Goal: Task Accomplishment & Management: Use online tool/utility

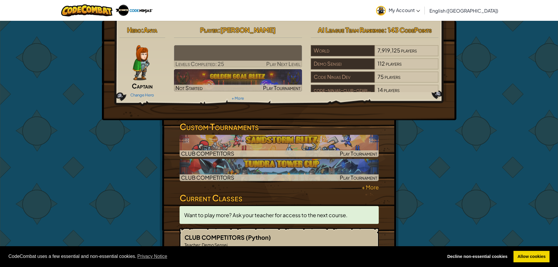
click at [420, 11] on span "My Account" at bounding box center [404, 10] width 31 height 6
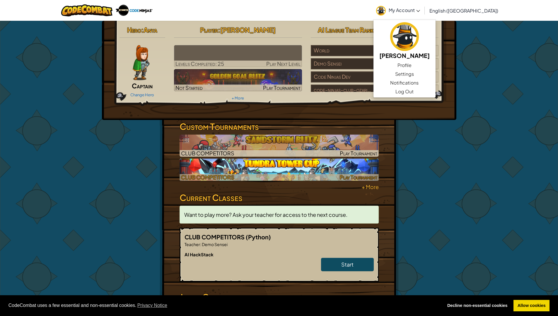
click at [278, 168] on img at bounding box center [278, 170] width 199 height 22
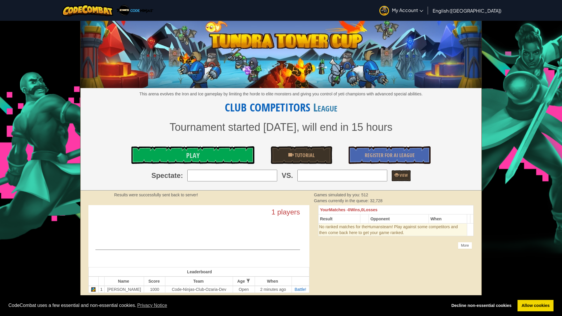
click at [188, 166] on div "This arena evolves the Iron and Ice gameplay by limiting the horde to elite mon…" at bounding box center [281, 106] width 401 height 170
click at [187, 155] on span "Play" at bounding box center [192, 155] width 13 height 9
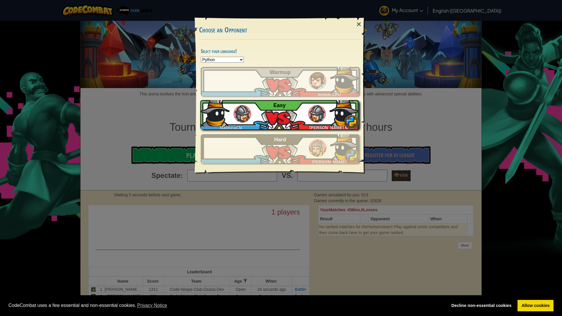
click at [249, 115] on img at bounding box center [243, 114] width 18 height 18
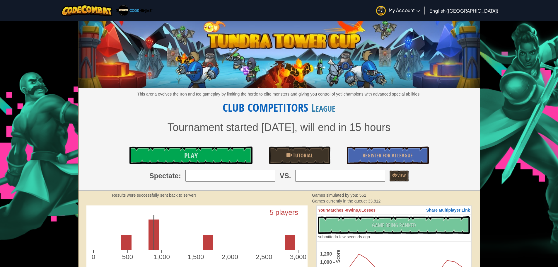
click at [423, 17] on link "My Account" at bounding box center [398, 10] width 50 height 18
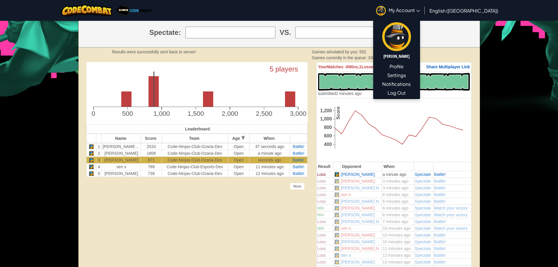
scroll to position [143, 0]
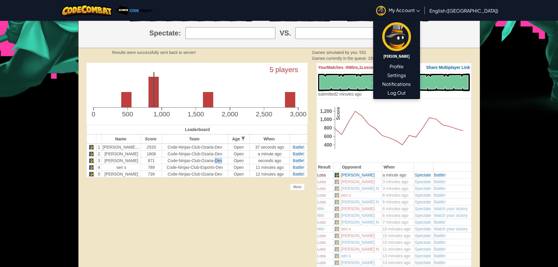
drag, startPoint x: 209, startPoint y: 160, endPoint x: 218, endPoint y: 160, distance: 9.7
click at [218, 160] on td "code-ninjas-club-ozaria-dev" at bounding box center [195, 160] width 66 height 7
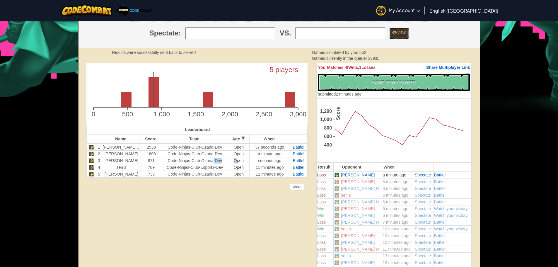
drag, startPoint x: 211, startPoint y: 158, endPoint x: 202, endPoint y: 161, distance: 9.4
click at [225, 161] on tr "3 Matthew M 871 code-ninjas-club-ozaria-dev Open seconds ago Battle!" at bounding box center [196, 160] width 221 height 7
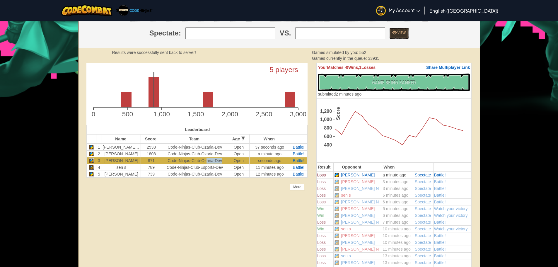
drag, startPoint x: 202, startPoint y: 161, endPoint x: 182, endPoint y: 156, distance: 20.7
click at [219, 157] on td "code-ninjas-club-ozaria-dev" at bounding box center [195, 160] width 66 height 7
drag, startPoint x: 182, startPoint y: 156, endPoint x: 179, endPoint y: 153, distance: 3.7
click at [179, 153] on td "code-ninjas-club-ozaria-dev" at bounding box center [195, 153] width 66 height 7
click at [191, 189] on div "Unlock the full potential of the AI League. Get Full Access Contact our team to…" at bounding box center [197, 126] width 230 height 127
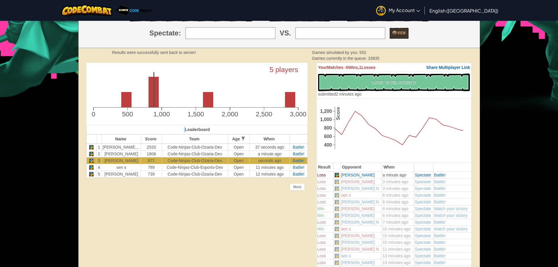
click at [192, 189] on div "Unlock the full potential of the AI League. Get Full Access Contact our team to…" at bounding box center [197, 126] width 230 height 127
click at [193, 189] on div "Unlock the full potential of the AI League. Get Full Access Contact our team to…" at bounding box center [197, 126] width 230 height 127
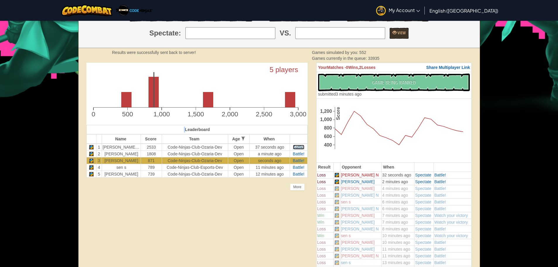
click at [297, 148] on span "Battle!" at bounding box center [299, 147] width 12 height 5
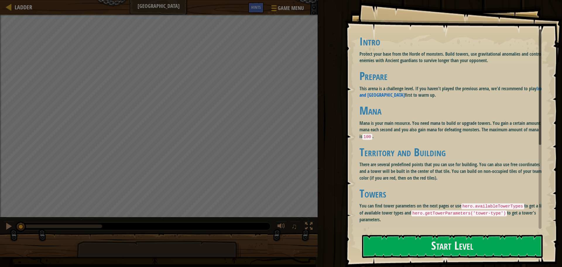
drag, startPoint x: 466, startPoint y: 205, endPoint x: 524, endPoint y: 205, distance: 58.3
click at [524, 205] on p "You can find tower parameters on the next pages or use hero.availableTowerTypes…" at bounding box center [453, 212] width 187 height 20
drag, startPoint x: 421, startPoint y: 212, endPoint x: 486, endPoint y: 219, distance: 65.7
click at [483, 219] on p "You can find tower parameters on the next pages or use hero.availableTowerTypes…" at bounding box center [453, 212] width 187 height 20
click at [480, 253] on button "Start Level" at bounding box center [452, 246] width 181 height 23
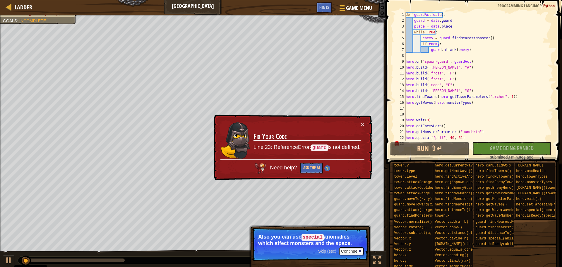
scroll to position [23, 0]
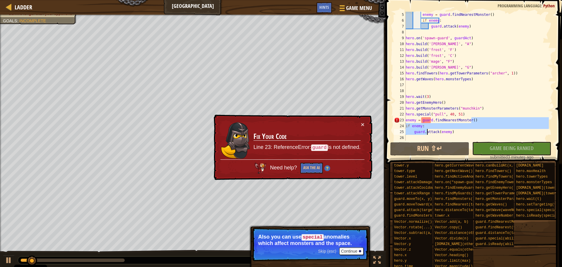
drag, startPoint x: 476, startPoint y: 119, endPoint x: 426, endPoint y: 136, distance: 53.5
click at [426, 136] on div "enemy = guard . findNearestMonster ( ) if enemy : guard . attack ( enemy ) hero…" at bounding box center [477, 82] width 144 height 141
type textarea "enemy = guard.findNearestMonster()"
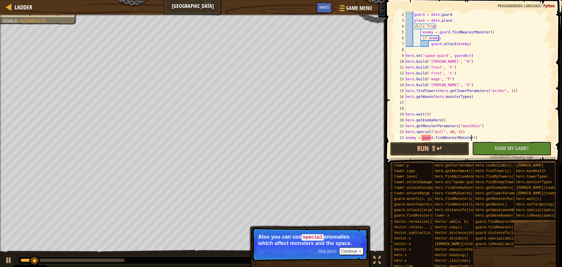
scroll to position [6, 0]
click at [437, 144] on button "Run ⇧↵" at bounding box center [429, 148] width 79 height 13
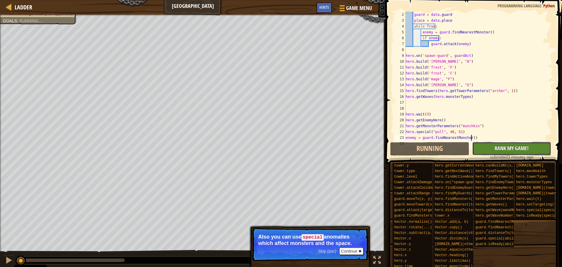
click at [501, 144] on button "No New Code to Rank Rank My Game! Submitting... Submitted for Ranking Failed to…" at bounding box center [511, 148] width 79 height 13
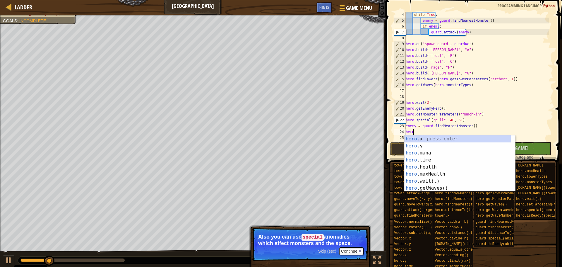
scroll to position [2, 4]
click at [471, 175] on div "hero .x press enter hero .y press enter hero .mana press enter hero .time press…" at bounding box center [458, 170] width 106 height 70
type textarea "hero.maxHealth"
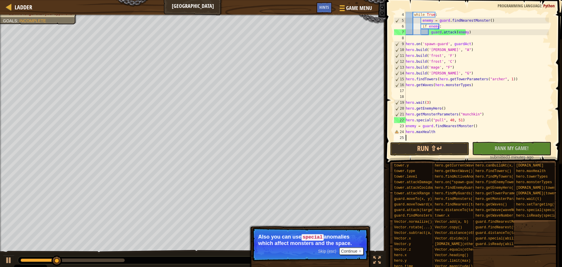
click at [414, 138] on div "while True : enemy = guard . findNearestMonster ( ) if enemy : guard . attack (…" at bounding box center [477, 82] width 144 height 141
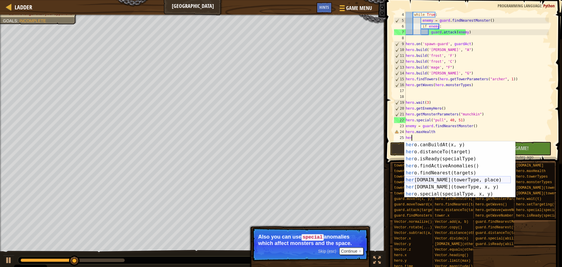
scroll to position [141, 0]
click at [484, 191] on div "her o.canBuildAt(x, y) press enter her o.distanceTo(target) press enter her o.i…" at bounding box center [458, 176] width 106 height 70
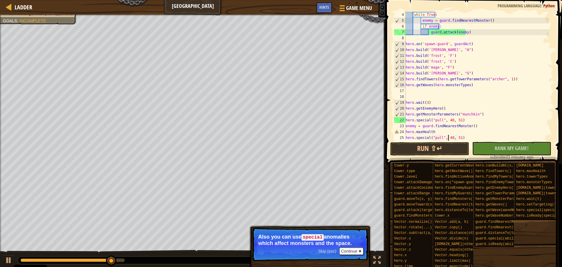
click at [449, 137] on div "while True : enemy = guard . findNearestMonster ( ) if enemy : guard . attack (…" at bounding box center [477, 82] width 144 height 141
click at [449, 136] on div "while True : enemy = guard . findNearestMonster ( ) if enemy : guard . attack (…" at bounding box center [477, 82] width 144 height 141
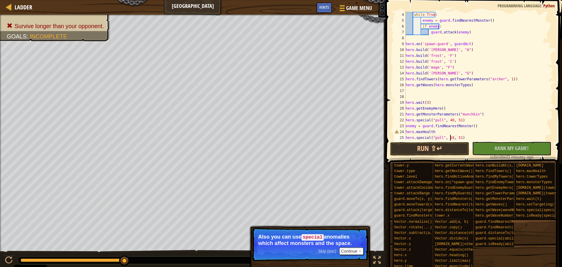
click at [457, 138] on div "while True : enemy = guard . findNearestMonster ( ) if enemy : guard . attack (…" at bounding box center [477, 82] width 144 height 141
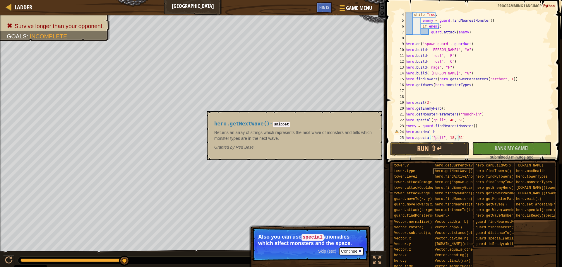
scroll to position [2, 30]
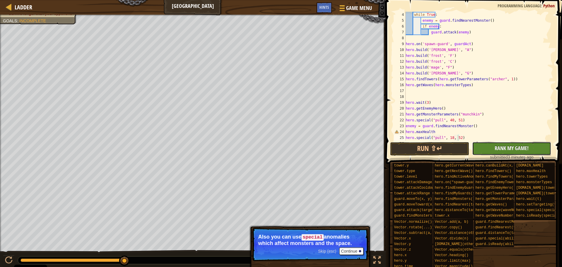
click at [503, 147] on span "Rank My Game!" at bounding box center [512, 147] width 34 height 7
click at [441, 152] on button "Run ⇧↵" at bounding box center [429, 148] width 79 height 13
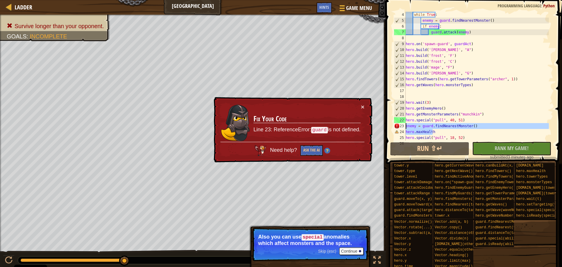
drag, startPoint x: 459, startPoint y: 133, endPoint x: 405, endPoint y: 126, distance: 53.8
click at [405, 126] on div "hero.special("pull", 18, 52) 4 5 6 7 8 9 10 11 12 13 14 15 16 17 18 19 20 21 22…" at bounding box center [473, 76] width 160 height 129
click at [434, 132] on div "while True : enemy = guard . findNearestMonster ( ) if enemy : guard . attack (…" at bounding box center [477, 76] width 144 height 129
drag, startPoint x: 481, startPoint y: 125, endPoint x: 402, endPoint y: 125, distance: 78.8
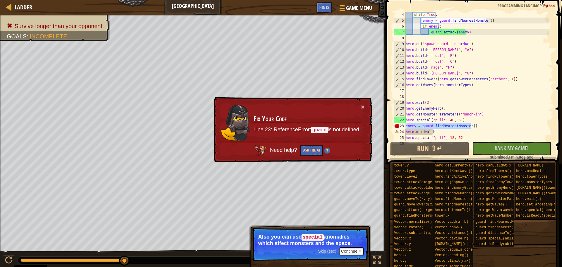
click at [402, 125] on div "hero.maxHealth 4 5 6 7 8 9 10 11 12 13 14 15 16 17 18 19 20 21 22 23 24 25 26 w…" at bounding box center [473, 76] width 160 height 129
type textarea "enemy = guard.findNearestMonster()"
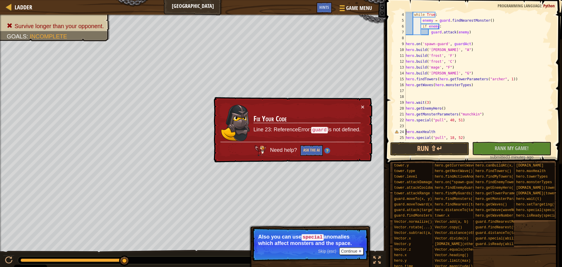
click at [406, 132] on div "while True : enemy = guard . findNearestMonster ( ) if enemy : guard . attack (…" at bounding box center [477, 82] width 144 height 141
type textarea "hero.maxHealth"
drag, startPoint x: 435, startPoint y: 126, endPoint x: 405, endPoint y: 126, distance: 29.9
click at [405, 126] on div "hero.maxHealth 4 5 6 7 8 9 10 11 12 13 14 15 16 17 18 19 20 21 22 23 24 25 whil…" at bounding box center [473, 76] width 160 height 129
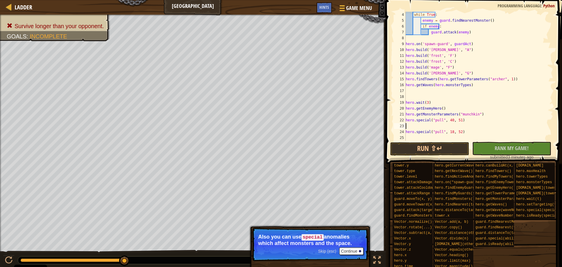
click at [406, 134] on div "while True : enemy = guard . findNearestMonster ( ) if enemy : guard . attack (…" at bounding box center [477, 82] width 144 height 141
type textarea "hero.special("pull", 18, 52)"
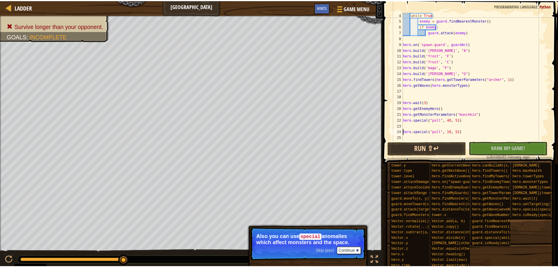
scroll to position [12, 0]
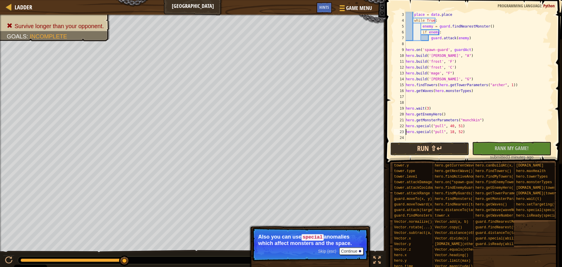
click at [402, 148] on button "Run ⇧↵" at bounding box center [429, 148] width 79 height 13
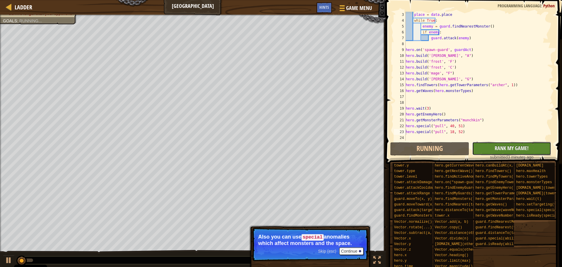
click at [494, 147] on button "No New Code to Rank Rank My Game! Submitting... Submitted for Ranking Failed to…" at bounding box center [511, 148] width 79 height 13
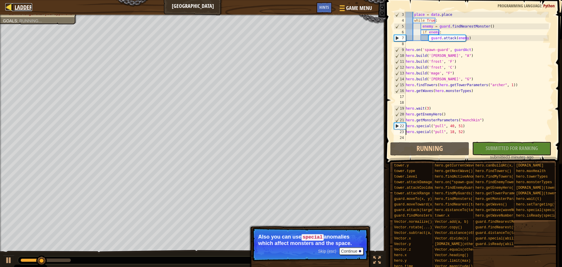
click at [11, 6] on div at bounding box center [8, 6] width 7 height 7
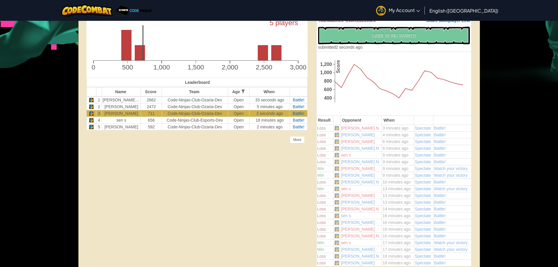
scroll to position [190, 0]
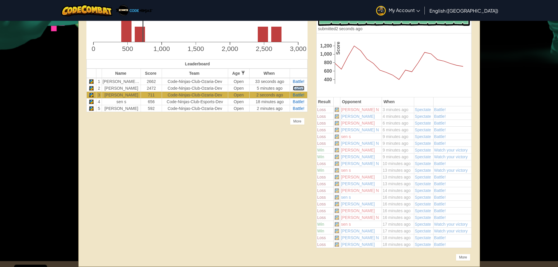
click at [297, 87] on span "Battle!" at bounding box center [299, 88] width 12 height 5
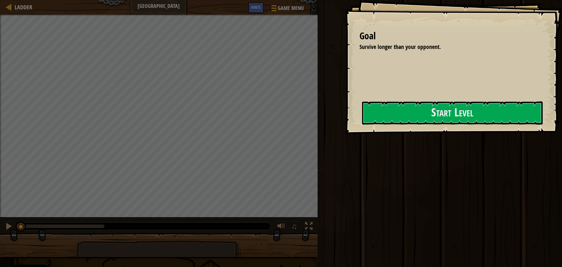
click at [345, 134] on div "Goal Survive longer than your opponent. Start Level Error loading from server. …" at bounding box center [453, 67] width 217 height 134
click at [344, 137] on div "Run ⇧↵ No New Code to Rank Rank My Game! Submitting... Submitted for Ranking Fa…" at bounding box center [439, 132] width 246 height 264
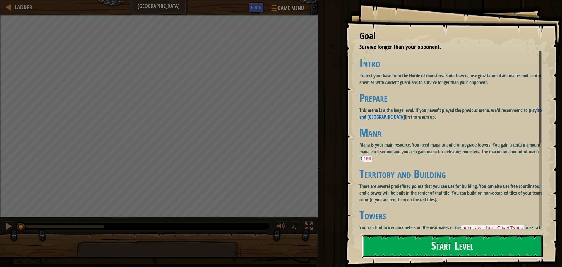
click at [447, 235] on button "Start Level" at bounding box center [452, 246] width 181 height 23
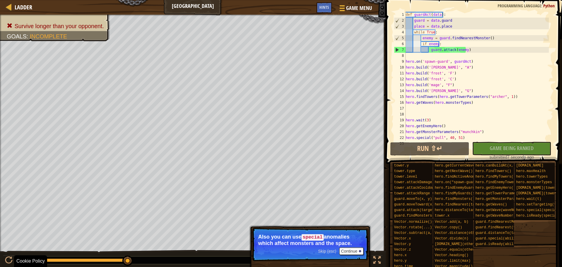
drag, startPoint x: 38, startPoint y: 260, endPoint x: 147, endPoint y: 269, distance: 109.5
click at [147, 0] on html "Cookie Policy CodeCombat uses a few essential and non-essential cookies. Privac…" at bounding box center [281, 0] width 562 height 0
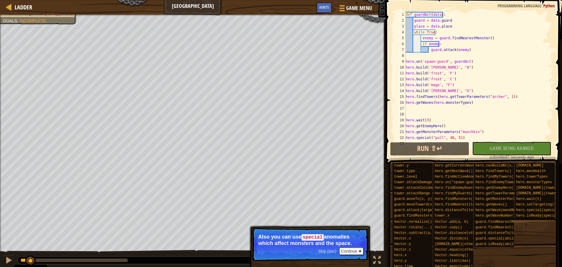
click at [30, 245] on div "Survive longer than your opponent. Goals : Incomplete 75 Matthew M 9783 75 Arju…" at bounding box center [281, 141] width 562 height 253
click at [13, 5] on link "Ladder" at bounding box center [22, 7] width 20 height 8
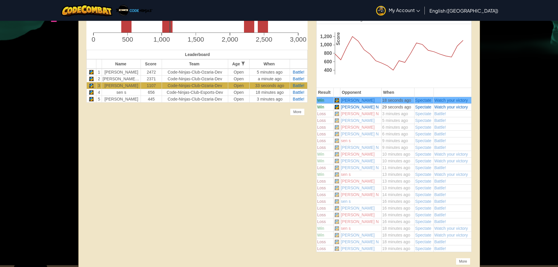
scroll to position [203, 0]
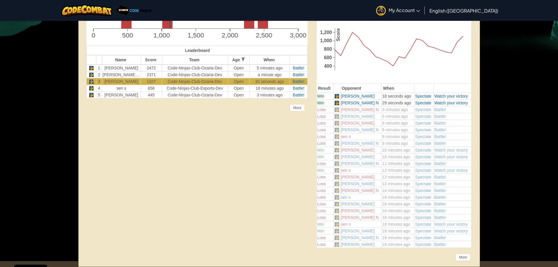
click at [296, 77] on td "Battle!" at bounding box center [298, 74] width 17 height 7
click at [298, 75] on span "Battle!" at bounding box center [299, 74] width 12 height 5
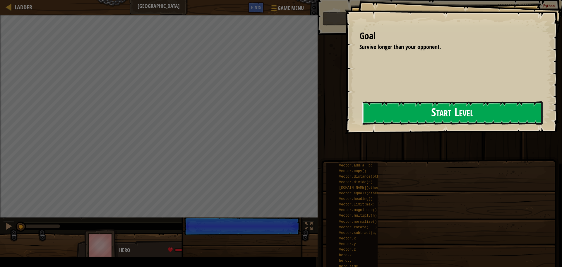
click at [481, 113] on button "Start Level" at bounding box center [452, 112] width 181 height 23
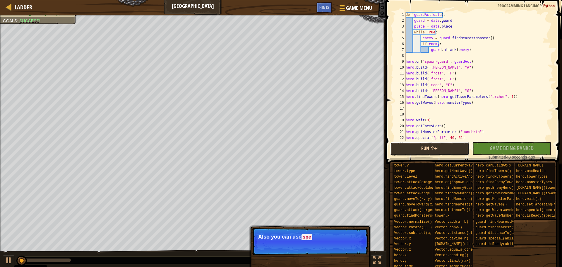
click at [453, 147] on button "Run ⇧↵" at bounding box center [429, 148] width 79 height 13
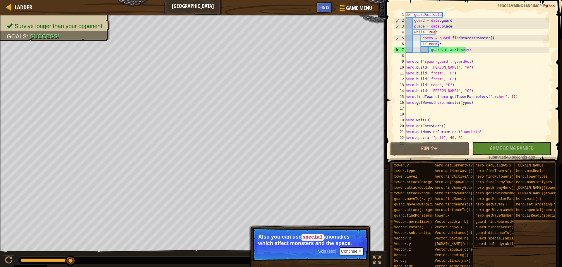
click at [527, 154] on div "No New Code to Rank Rank My Game! Submitting... Submitted for Ranking Failed to…" at bounding box center [508, 151] width 79 height 18
click at [524, 148] on div "No New Code to Rank Rank My Game! Submitting... Submitted for Ranking Failed to…" at bounding box center [508, 151] width 79 height 18
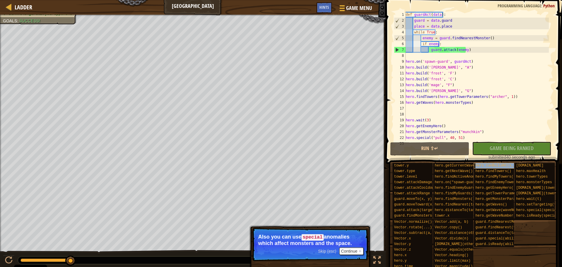
click at [495, 163] on div "hero.canBuildAt(x, y)" at bounding box center [502, 166] width 56 height 6
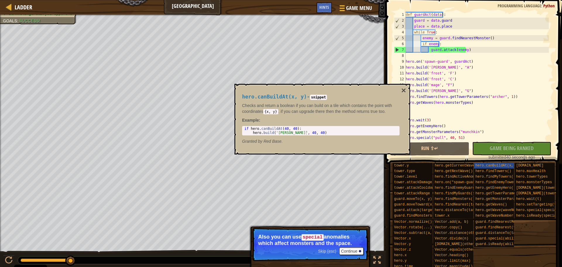
click at [497, 148] on div "No New Code to Rank Rank My Game! Submitting... Submitted for Ranking Failed to…" at bounding box center [508, 151] width 79 height 18
click at [481, 195] on span "hero.getTowerParameters(towerType, level=1)" at bounding box center [520, 193] width 91 height 4
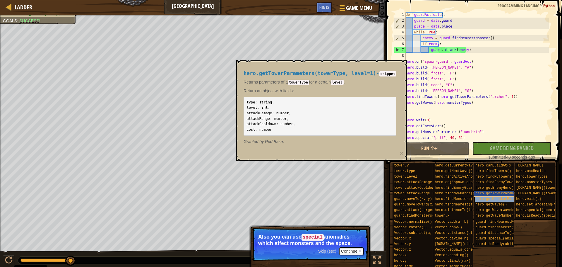
click at [483, 201] on div "hero.getMonsterParameters(monsterType)" at bounding box center [502, 199] width 56 height 6
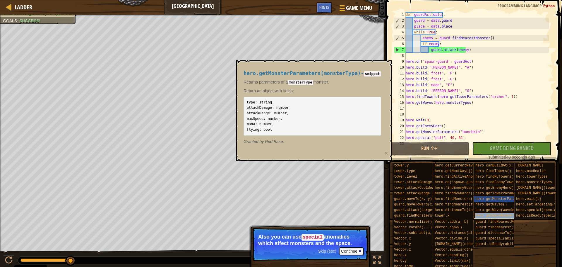
click at [481, 218] on div "hero.getWaveNumber()" at bounding box center [502, 216] width 56 height 6
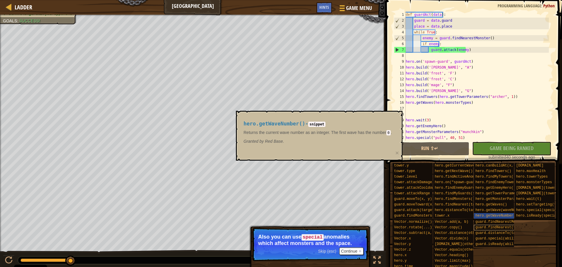
click at [478, 225] on div "guard.findNearest(targets)" at bounding box center [502, 228] width 56 height 6
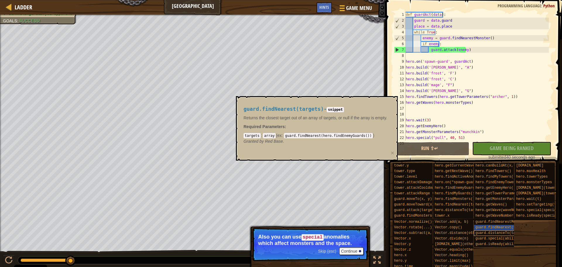
click at [478, 235] on div "guard.distanceTo(target)" at bounding box center [502, 233] width 56 height 6
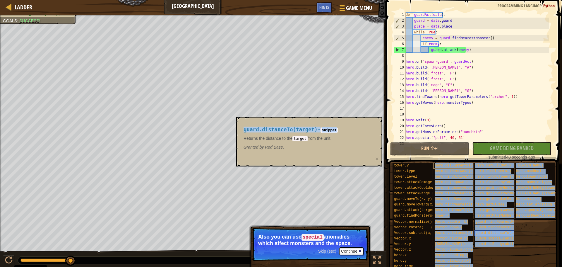
drag, startPoint x: 338, startPoint y: 131, endPoint x: 465, endPoint y: 163, distance: 131.7
click at [465, 0] on body "Cookie Policy CodeCombat uses a few essential and non-essential cookies. Privac…" at bounding box center [281, 0] width 562 height 0
click at [345, 128] on h4 "guard.distanceTo(target) - snippet" at bounding box center [308, 130] width 128 height 6
click at [340, 132] on h4 "guard.distanceTo(target) - snippet" at bounding box center [308, 130] width 128 height 6
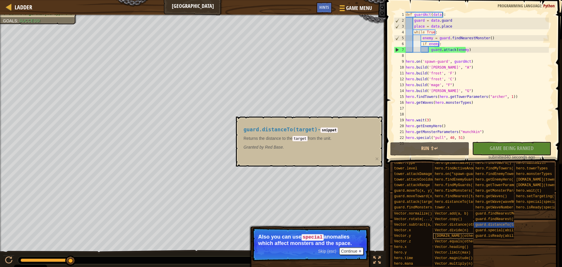
scroll to position [13, 0]
click at [444, 261] on span "Vector.multiply(n)" at bounding box center [454, 263] width 38 height 4
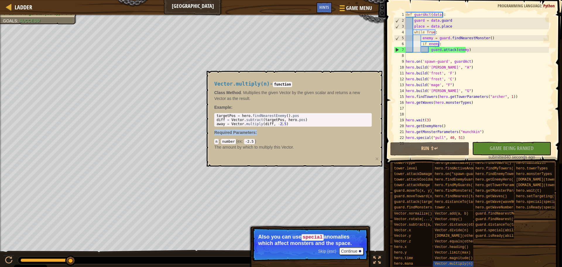
drag, startPoint x: 286, startPoint y: 127, endPoint x: 222, endPoint y: 123, distance: 63.9
click at [222, 123] on div "Vector.multiply(n) - function Class Method . Multiplies the given Vector by the…" at bounding box center [293, 116] width 166 height 80
click at [284, 127] on div "Vector.multiply(n) - function Class Method . Multiplies the given Vector by the…" at bounding box center [293, 116] width 166 height 80
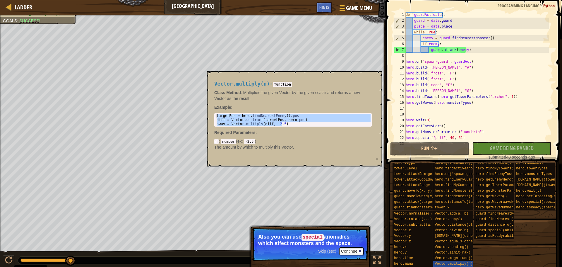
click at [206, 0] on body "Cookie Policy CodeCombat uses a few essential and non-essential cookies. Privac…" at bounding box center [281, 0] width 562 height 0
type textarea "targetPos = hero.findNearestEnemy().pos diff = Vector.subtract(targetPos, hero.…"
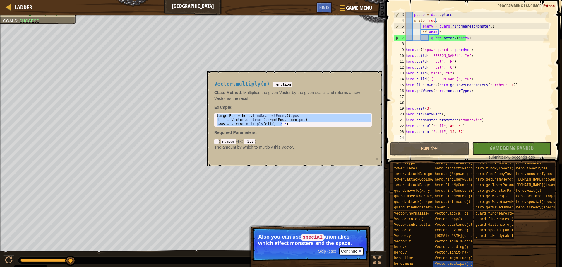
click at [415, 136] on div "place = data . place while True : enemy = guard . findNearestMonster ( ) if ene…" at bounding box center [477, 82] width 144 height 141
paste textarea "away = Vector.multiply(diff, -2.5)"
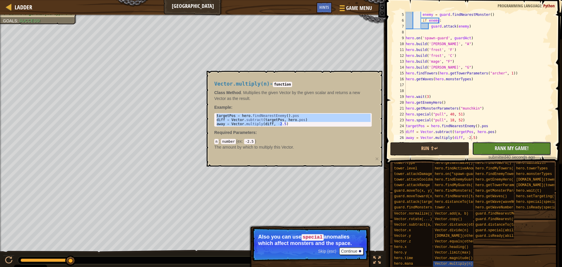
click at [482, 146] on button "No New Code to Rank Rank My Game! Submitting... Submitted for Ranking Failed to…" at bounding box center [511, 148] width 79 height 13
click at [442, 149] on button "Run ⇧↵" at bounding box center [429, 148] width 79 height 13
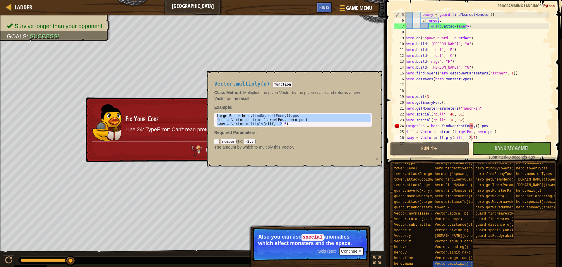
click at [184, 255] on div "♫" at bounding box center [193, 259] width 386 height 18
click at [506, 260] on div "tower.y tower.type tower.level tower.attackDamage tower.attackCooldown tower.at…" at bounding box center [475, 210] width 166 height 112
drag, startPoint x: 509, startPoint y: 252, endPoint x: 505, endPoint y: 248, distance: 5.9
click at [509, 252] on div "tower.y tower.type tower.level tower.attackDamage tower.attackCooldown tower.at…" at bounding box center [475, 210] width 166 height 112
click at [160, 121] on h3 "Fix Your Code" at bounding box center [242, 119] width 235 height 8
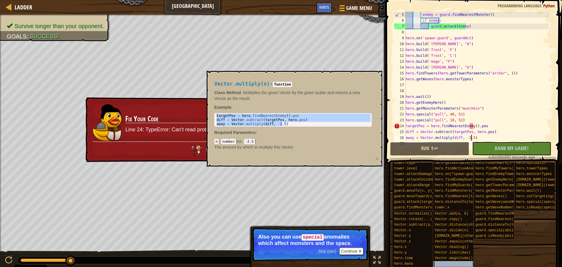
click at [441, 262] on div "Vector.multiply(n)" at bounding box center [461, 264] width 56 height 6
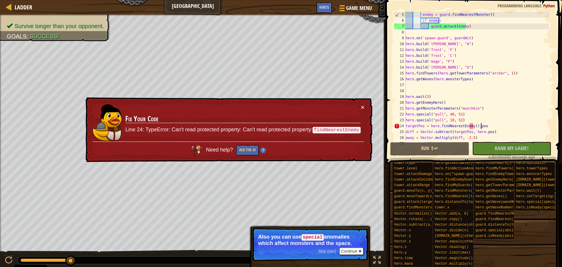
click at [487, 127] on div "enemy = guard . findNearestMonster ( ) if enemy : guard . attack ( enemy ) hero…" at bounding box center [477, 82] width 144 height 141
click at [410, 126] on div "enemy = guard . findNearestMonster ( ) if enemy : guard . attack ( enemy ) hero…" at bounding box center [477, 82] width 144 height 141
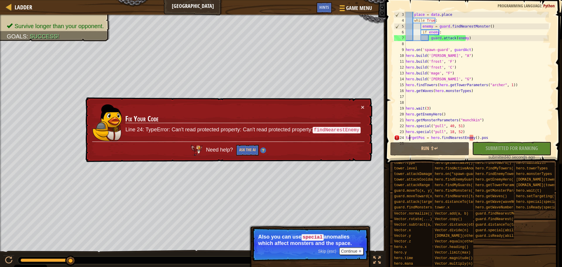
scroll to position [29, 0]
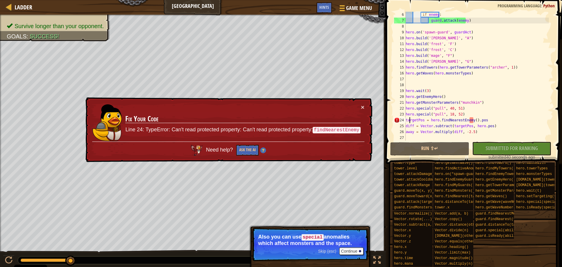
click at [485, 122] on div "if enemy : guard . attack ( enemy ) hero . on ( 'spawn-guard' , guardAct ) hero…" at bounding box center [477, 82] width 144 height 141
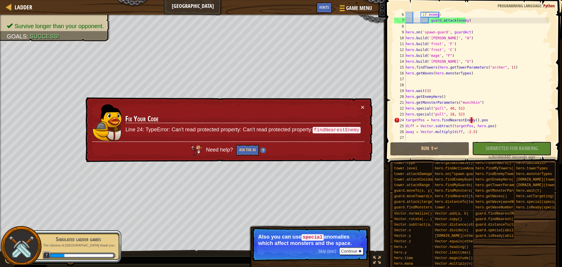
click at [471, 121] on div "if enemy : guard . attack ( enemy ) hero . on ( 'spawn-guard' , guardAct ) hero…" at bounding box center [477, 82] width 144 height 141
click at [398, 121] on div "24" at bounding box center [400, 120] width 12 height 6
type textarea "targetPos = hero.findNearestEnemy().pos"
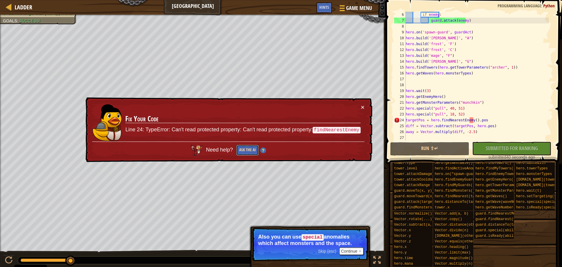
click at [241, 149] on button "Ask the AI" at bounding box center [247, 150] width 23 height 11
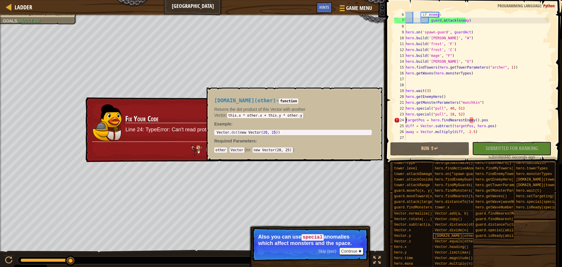
scroll to position [13, 0]
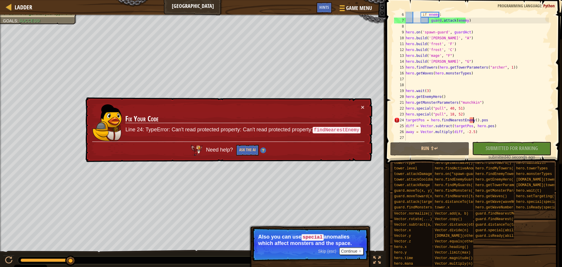
click at [474, 120] on div "if enemy : guard . attack ( enemy ) hero . on ( 'spawn-guard' , guardAct ) hero…" at bounding box center [477, 82] width 144 height 141
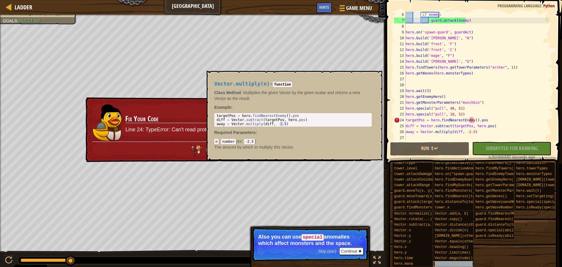
click at [446, 261] on span "Vector.multiply(n)" at bounding box center [454, 263] width 38 height 4
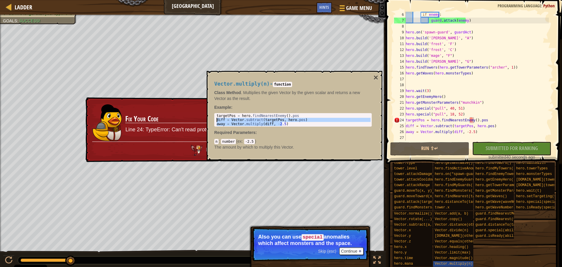
drag, startPoint x: 288, startPoint y: 124, endPoint x: 216, endPoint y: 121, distance: 72.4
click at [216, 121] on div "targetPos = hero . findNearestEnemy ( ) . pos diff = Vector . subtract ( target…" at bounding box center [292, 124] width 155 height 20
type textarea "diff = Vector.subtract(targetPos, hero.pos) away = Vector.multiply(diff, -2.5)"
type textarea "away = Vector.multiply(diff, -2.5)"
click at [478, 131] on div "if enemy : guard . attack ( enemy ) hero . on ( 'spawn-guard' , guardAct ) hero…" at bounding box center [477, 82] width 144 height 141
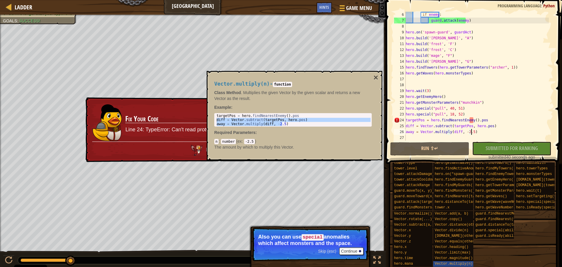
type textarea "targetPos = hero.findNearestEnemy().pos"
drag, startPoint x: 278, startPoint y: 115, endPoint x: 278, endPoint y: 112, distance: 3.2
click at [278, 114] on div "targetPos = hero . findNearestEnemy ( ) . pos diff = Vector . subtract ( target…" at bounding box center [292, 124] width 155 height 20
click at [248, 95] on p "Class Method . Multiplies the given Vector by the given scalar and returns a ne…" at bounding box center [293, 96] width 158 height 12
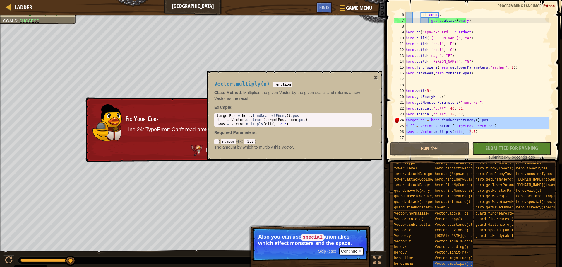
drag, startPoint x: 478, startPoint y: 134, endPoint x: 400, endPoint y: 117, distance: 79.4
click at [400, 117] on div "away = Vector.multiply(diff, -2.5) 6 7 8 9 10 11 12 13 14 15 16 17 18 19 20 21 …" at bounding box center [473, 76] width 160 height 129
type textarea "hero.special("pull", 18, 52) targetPos = hero.findNearestEnemy().pos"
drag, startPoint x: 476, startPoint y: 135, endPoint x: 473, endPoint y: 135, distance: 3.3
click at [473, 135] on div "if enemy : guard . attack ( enemy ) hero . on ( 'spawn-guard' , guardAct ) hero…" at bounding box center [477, 82] width 144 height 141
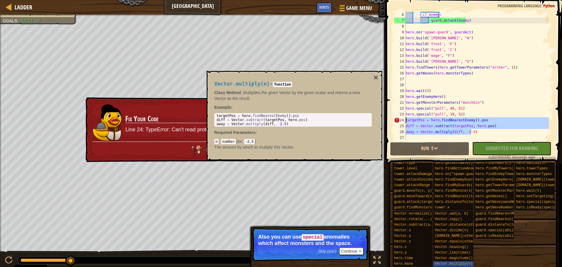
drag, startPoint x: 472, startPoint y: 133, endPoint x: 400, endPoint y: 119, distance: 72.8
click at [400, 119] on div "6 7 8 9 10 11 12 13 14 15 16 17 18 19 20 21 22 23 24 25 26 27 if enemy : guard …" at bounding box center [473, 76] width 160 height 129
type textarea "targetPos = hero.findNearestEnemy().pos diff = Vector.subtract(targetPos, hero.…"
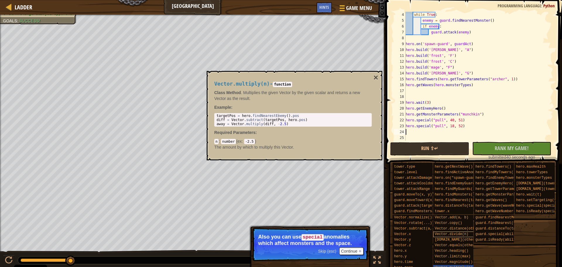
scroll to position [0, 0]
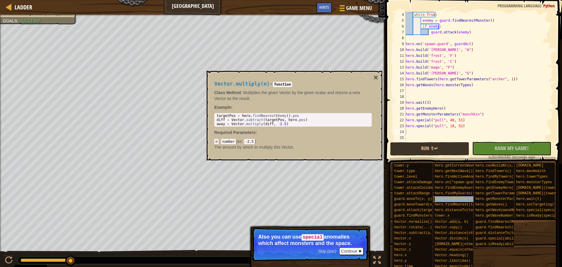
click at [461, 198] on span "hero.findMonsters()" at bounding box center [455, 199] width 40 height 4
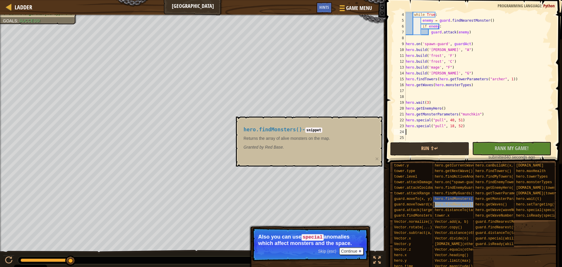
click at [458, 207] on div "hero.findNearest(targets)" at bounding box center [461, 205] width 56 height 6
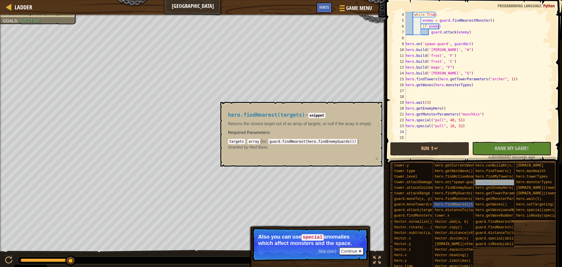
click at [490, 180] on div "hero.findEnemyTowers()" at bounding box center [502, 182] width 56 height 6
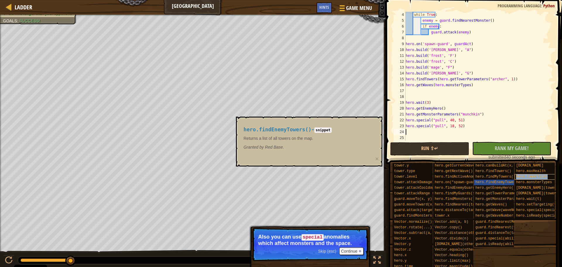
click at [521, 178] on span "hero.towerTypes" at bounding box center [532, 177] width 32 height 4
click at [526, 182] on span "hero.monsterTypes" at bounding box center [534, 182] width 36 height 4
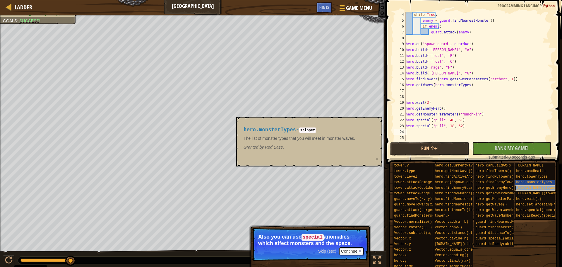
click at [528, 187] on span "hero.build(towerType, place)" at bounding box center [548, 188] width 65 height 4
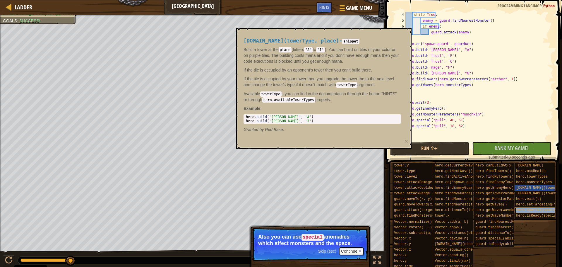
click at [540, 208] on div "hero.special(specialType, x, y)" at bounding box center [543, 210] width 56 height 6
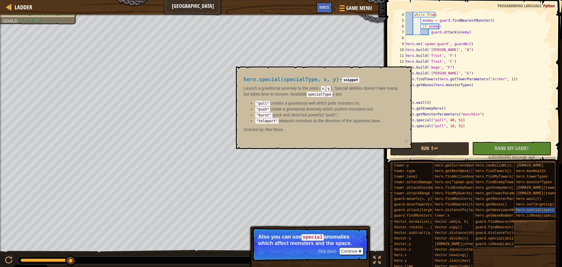
click at [431, 136] on div "while True : enemy = guard . findNearestMonster ( ) if enemy : guard . attack (…" at bounding box center [477, 82] width 144 height 141
drag, startPoint x: 466, startPoint y: 124, endPoint x: 406, endPoint y: 128, distance: 59.5
click at [406, 0] on body "Cookie Policy CodeCombat uses a few essential and non-essential cookies. Privac…" at bounding box center [281, 0] width 562 height 0
click at [407, 141] on button "×" at bounding box center [407, 141] width 4 height 6
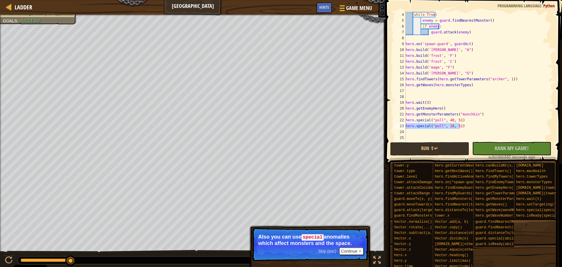
click at [440, 126] on div "while True : enemy = guard . findNearestMonster ( ) if enemy : guard . attack (…" at bounding box center [477, 76] width 144 height 129
type textarea "hero.special("teleport", 18, 52)"
drag, startPoint x: 478, startPoint y: 129, endPoint x: 432, endPoint y: 132, distance: 45.8
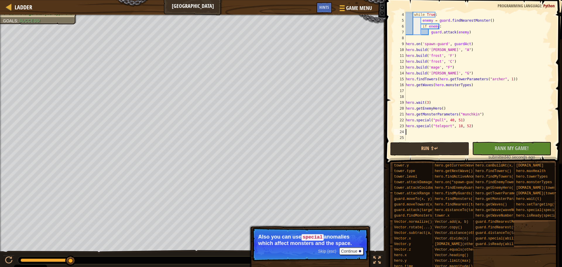
click at [432, 132] on div "while True : enemy = guard . findNearestMonster ( ) if enemy : guard . attack (…" at bounding box center [477, 82] width 144 height 141
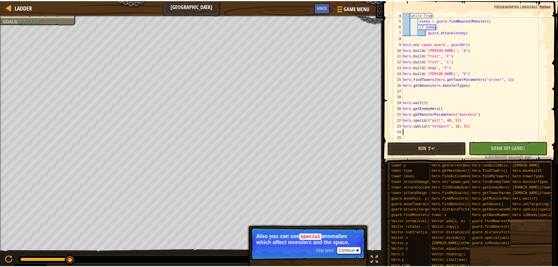
scroll to position [2, 0]
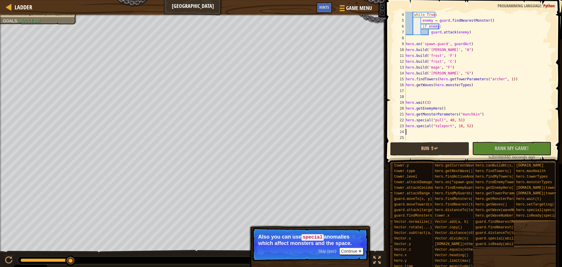
click at [432, 156] on div "Run ⇧↵ No New Code to Rank Rank My Game! Submitting... Submitted for Ranking Fa…" at bounding box center [472, 151] width 164 height 18
click at [445, 147] on button "Run ⇧↵" at bounding box center [429, 148] width 79 height 13
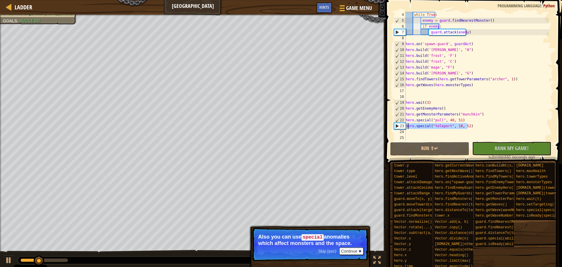
drag, startPoint x: 476, startPoint y: 124, endPoint x: 408, endPoint y: 126, distance: 68.3
click at [408, 126] on div "while True : enemy = guard . findNearestMonster ( ) if enemy : guard . attack (…" at bounding box center [477, 82] width 144 height 141
type textarea "hero.special("teleport", 18, 52)"
click at [471, 123] on div "while True : enemy = guard . findNearestMonster ( ) if enemy : guard . attack (…" at bounding box center [477, 76] width 144 height 129
drag, startPoint x: 471, startPoint y: 123, endPoint x: 405, endPoint y: 126, distance: 65.7
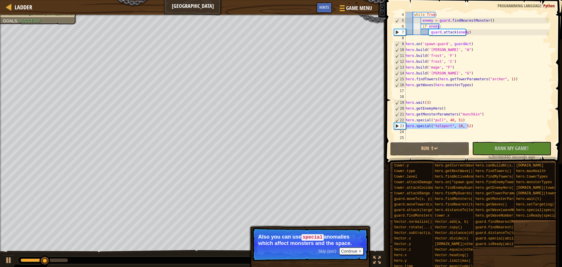
click at [405, 126] on div "hero.special("teleport", 18, 52) 4 5 6 7 8 9 10 11 12 13 14 15 16 17 18 19 20 2…" at bounding box center [473, 76] width 160 height 129
click at [408, 131] on div "while True : enemy = guard . findNearestMonster ( ) if enemy : guard . attack (…" at bounding box center [477, 82] width 144 height 141
paste textarea "hero.special("teleport", 18, 52)"
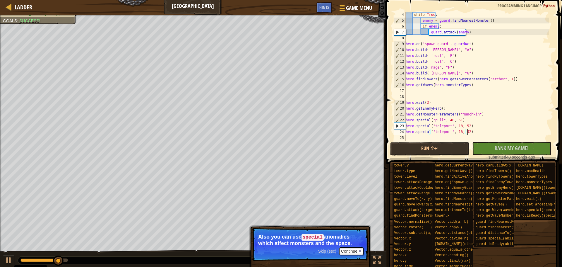
click at [448, 126] on div "while True : enemy = guard . findNearestMonster ( ) if enemy : guard . attack (…" at bounding box center [477, 82] width 144 height 141
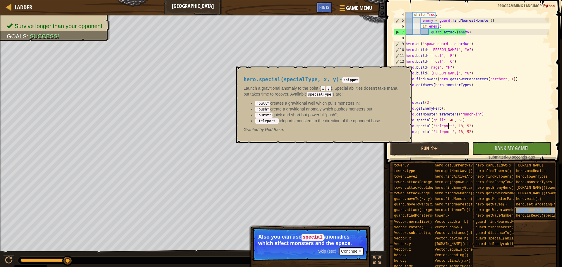
click at [531, 208] on span "hero.special(specialType, x, y)" at bounding box center [548, 210] width 65 height 4
drag, startPoint x: 268, startPoint y: 114, endPoint x: 259, endPoint y: 117, distance: 9.1
click at [259, 117] on code ""burst"" at bounding box center [263, 114] width 17 height 5
copy code "burst"
click at [449, 126] on div "while True : enemy = guard . findNearestMonster ( ) if enemy : guard . attack (…" at bounding box center [477, 82] width 144 height 141
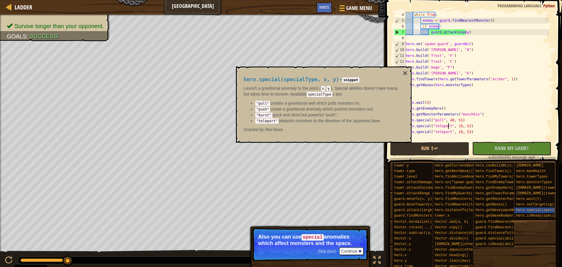
click at [449, 126] on div "while True : enemy = guard . findNearestMonster ( ) if enemy : guard . attack (…" at bounding box center [477, 82] width 144 height 141
click at [406, 74] on button "×" at bounding box center [405, 73] width 5 height 8
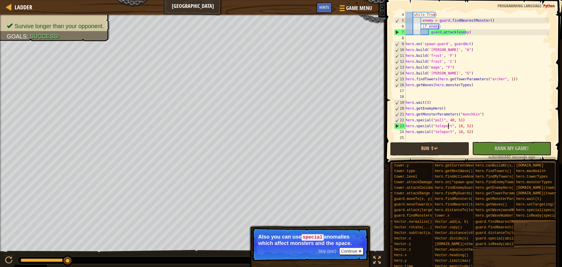
click at [448, 125] on div "while True : enemy = guard . findNearestMonster ( ) if enemy : guard . attack (…" at bounding box center [477, 82] width 144 height 141
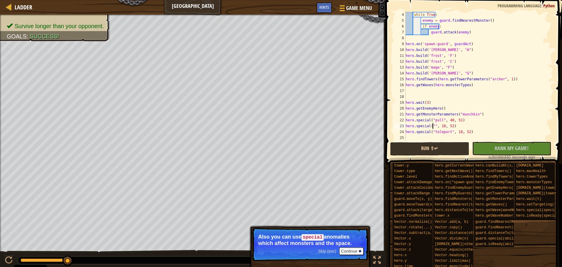
paste textarea "burst"
type textarea "hero.special("burst", 18, 52)"
click at [518, 148] on span "Rank My Game!" at bounding box center [512, 147] width 34 height 7
click at [442, 148] on button "Run ⇧↵" at bounding box center [429, 148] width 79 height 13
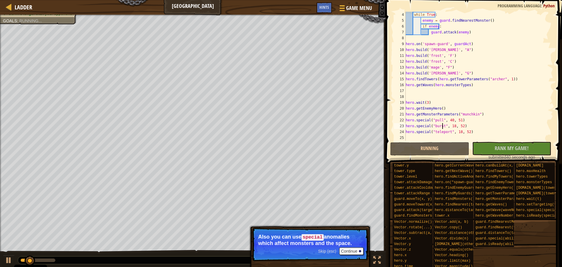
click at [479, 139] on div "while True : enemy = guard . findNearestMonster ( ) if enemy : guard . attack (…" at bounding box center [477, 82] width 144 height 141
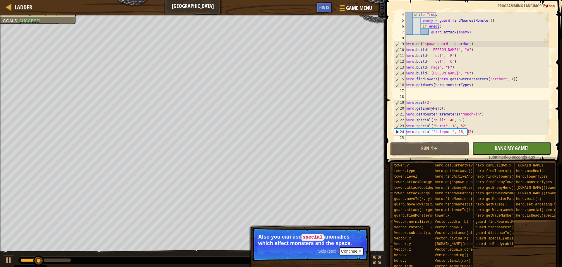
click at [478, 146] on button "No New Code to Rank Rank My Game! Submitting... Submitted for Ranking Failed to…" at bounding box center [511, 148] width 79 height 13
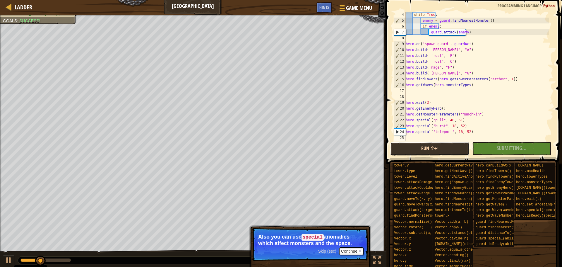
click at [452, 150] on button "Run ⇧↵" at bounding box center [429, 148] width 79 height 13
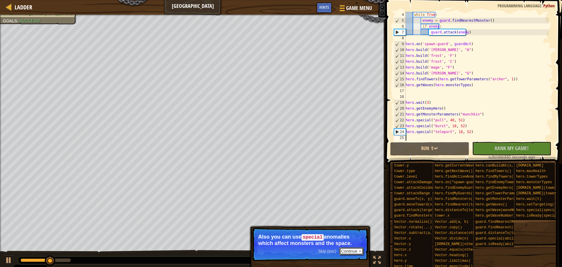
click at [346, 253] on button "Continue" at bounding box center [351, 251] width 24 height 8
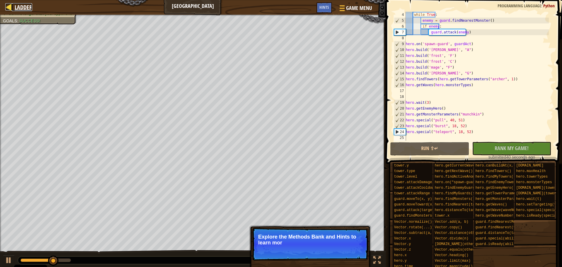
click at [20, 8] on span "Ladder" at bounding box center [24, 7] width 18 height 8
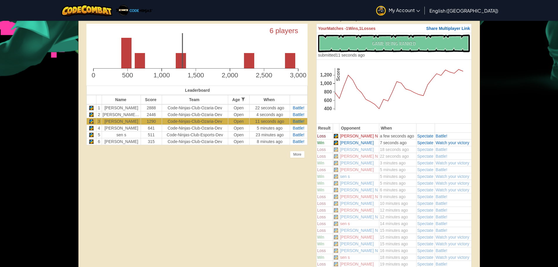
scroll to position [163, 0]
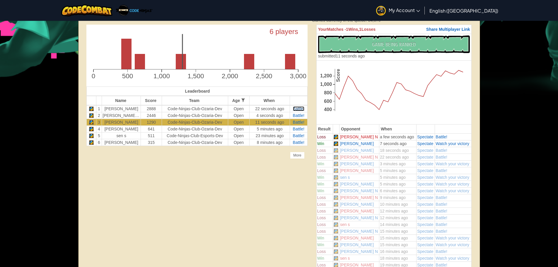
click at [300, 109] on span "Battle!" at bounding box center [299, 108] width 12 height 5
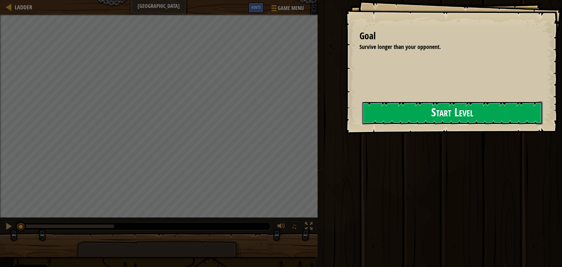
click at [362, 124] on button "Start Level" at bounding box center [452, 112] width 181 height 23
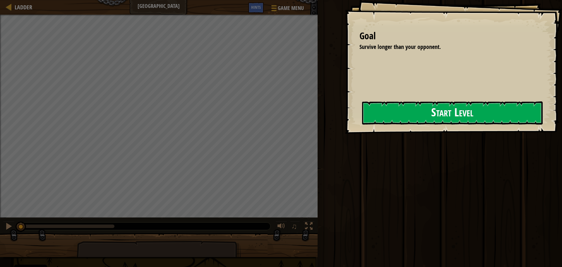
click at [355, 126] on div "Goal Survive longer than your opponent. Start Level Error loading from server. …" at bounding box center [453, 67] width 217 height 134
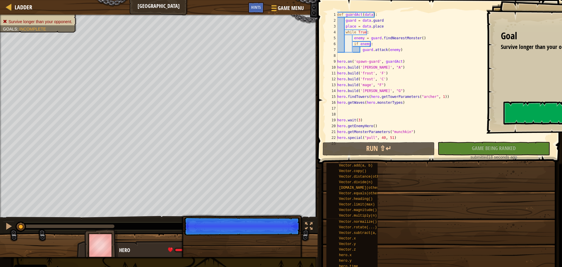
click at [355, 126] on div "Goal Survive longer than your opponent. Start Level Error loading from server. …" at bounding box center [281, 133] width 562 height 267
click at [355, 126] on div "def guardAct ( data ) : guard = data . guard place = data . place while True : …" at bounding box center [442, 82] width 213 height 141
type textarea "hero.getEnemyHero()"
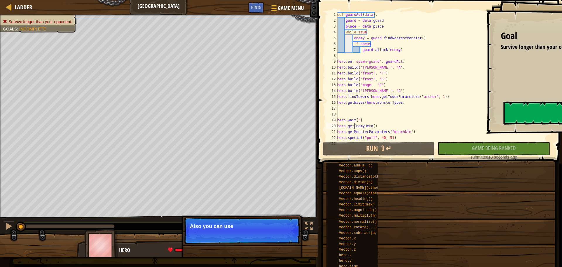
click at [316, 145] on div at bounding box center [315, 133] width 1 height 267
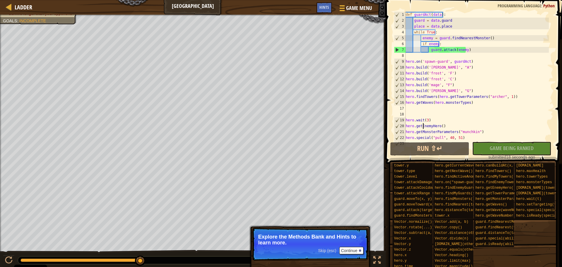
click at [0, 187] on div "Survive longer than your opponent. Goals : Incomplete" at bounding box center [193, 138] width 386 height 246
click at [0, 65] on div "Survive longer than your opponent. Goals : Incomplete" at bounding box center [193, 138] width 386 height 246
click at [0, 151] on div "Survive longer than your opponent. Goals : Incomplete" at bounding box center [193, 138] width 386 height 246
click at [0, 138] on div "Survive longer than your opponent. Goals : Incomplete" at bounding box center [193, 138] width 386 height 246
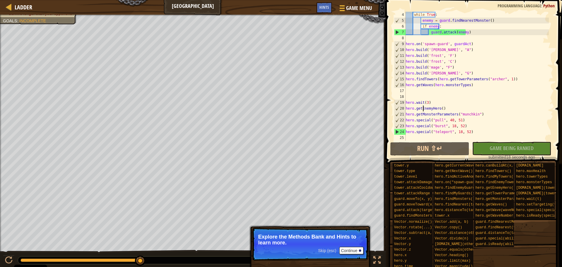
click at [415, 139] on div "while True : enemy = guard . findNearestMonster ( ) if enemy : guard . attack (…" at bounding box center [477, 82] width 144 height 141
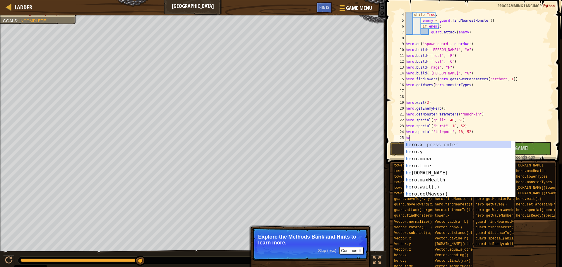
scroll to position [2, 1]
type textarea "h"
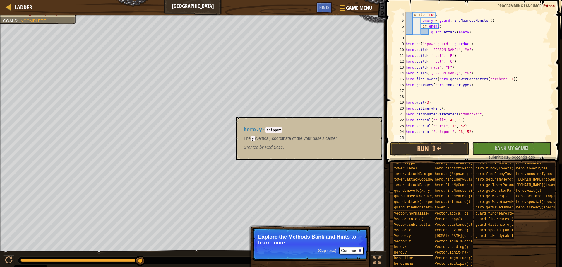
scroll to position [13, 0]
click at [420, 205] on span "guard.findMonsters()" at bounding box center [415, 207] width 42 height 4
click at [420, 200] on span "guard.attack(target)" at bounding box center [415, 202] width 42 height 4
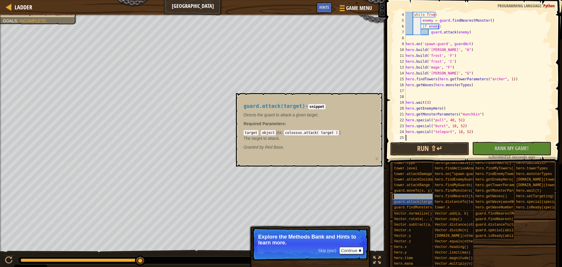
click at [415, 194] on span "guard.moveToward(x, y)" at bounding box center [417, 196] width 46 height 4
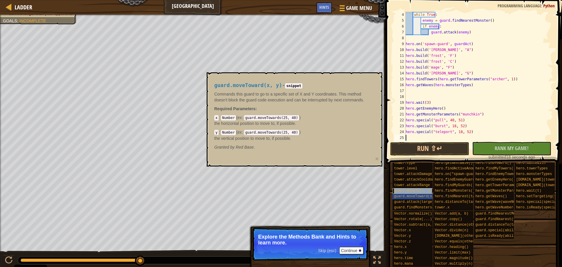
click at [415, 189] on span "guard.moveTo(x, y)" at bounding box center [413, 191] width 38 height 4
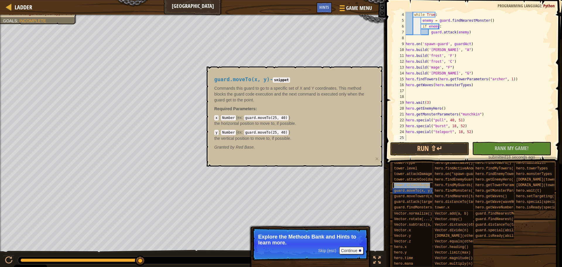
click at [415, 183] on span "tower.attackRange" at bounding box center [412, 185] width 36 height 4
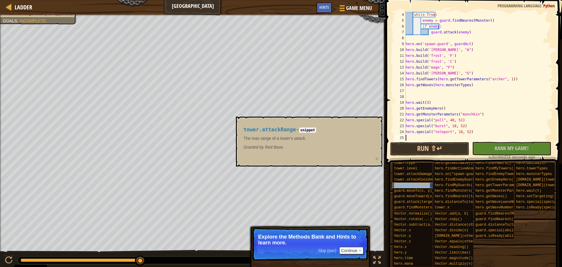
click at [409, 183] on span "tower.attackRange" at bounding box center [412, 185] width 36 height 4
drag, startPoint x: 409, startPoint y: 183, endPoint x: 403, endPoint y: 180, distance: 6.3
click at [408, 182] on div "tower.attackRange" at bounding box center [421, 185] width 56 height 6
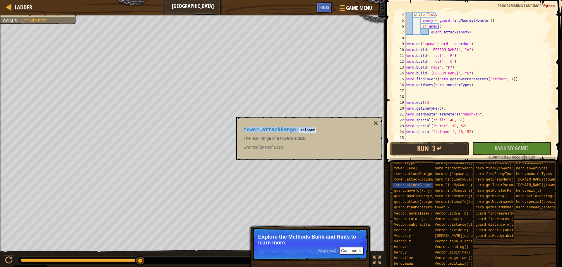
drag, startPoint x: 244, startPoint y: 129, endPoint x: 319, endPoint y: 131, distance: 75.8
click at [319, 131] on h4 "tower.attackRange - snippet" at bounding box center [308, 130] width 128 height 6
copy h4 "tower.attackRange - snippet"
click at [408, 135] on div "while True : enemy = guard . findNearestMonster ( ) if enemy : guard . attack (…" at bounding box center [477, 82] width 144 height 141
paste textarea "tower.attackRange - snippet"
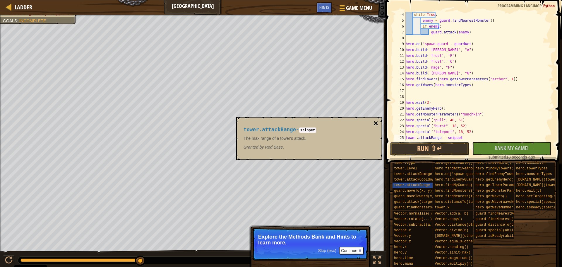
click at [376, 121] on button "×" at bounding box center [376, 123] width 5 height 8
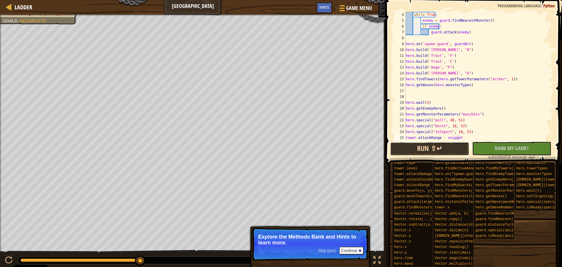
click at [437, 150] on button "Run ⇧↵" at bounding box center [429, 148] width 79 height 13
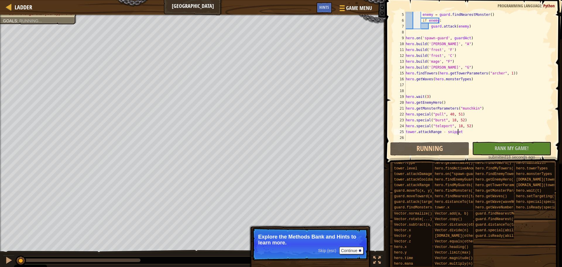
scroll to position [23, 0]
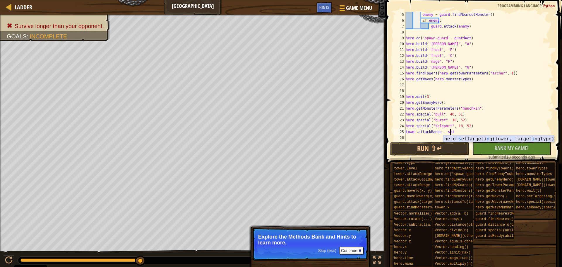
click at [490, 137] on div "hero. s etTargeti n g(tower, target i ngType) press enter" at bounding box center [498, 145] width 111 height 21
click at [434, 149] on button "Run ⇧↵" at bounding box center [429, 148] width 79 height 13
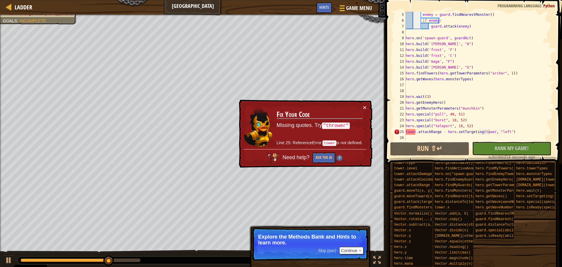
drag, startPoint x: 344, startPoint y: 126, endPoint x: 339, endPoint y: 126, distance: 5.3
click at [339, 126] on code ""thrower"" at bounding box center [336, 125] width 28 height 6
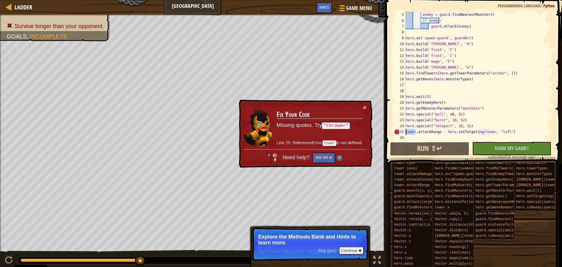
drag, startPoint x: 416, startPoint y: 133, endPoint x: 406, endPoint y: 131, distance: 10.1
click at [406, 131] on div "enemy = guard . findNearestMonster ( ) if enemy : guard . attack ( enemy ) hero…" at bounding box center [477, 82] width 144 height 141
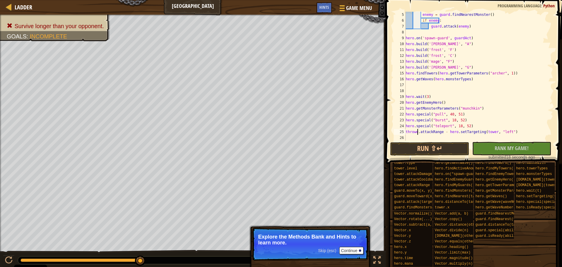
scroll to position [2, 8]
click at [427, 148] on button "Run ⇧↵" at bounding box center [429, 148] width 79 height 13
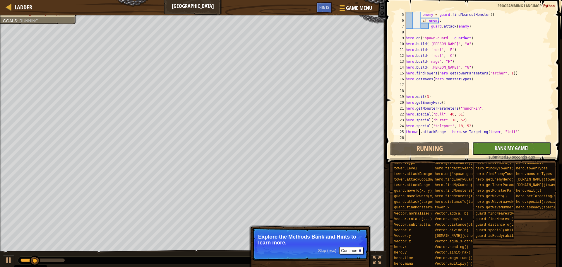
click at [520, 145] on span "Rank My Game!" at bounding box center [512, 147] width 34 height 7
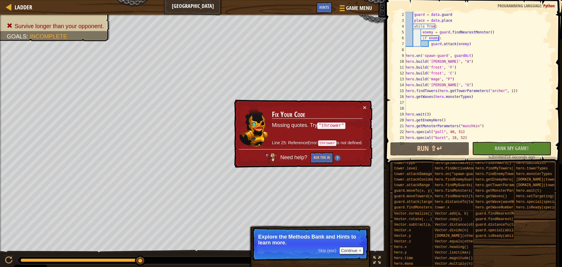
scroll to position [23, 0]
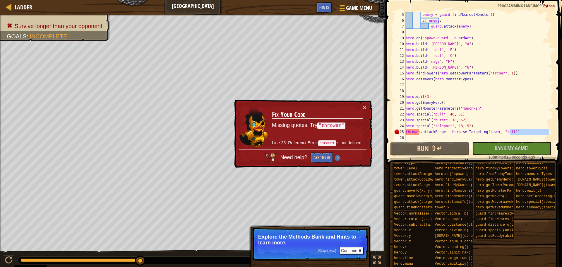
drag, startPoint x: 510, startPoint y: 132, endPoint x: 344, endPoint y: 138, distance: 165.6
click at [345, 139] on div "Ladder Tundra Tower Game Menu Done Hints 1 הההההההההההההההההההההההההההההההההההה…" at bounding box center [281, 133] width 562 height 267
type textarea "thrower.attackRange - hero.setTargeting(tower, "left")"
click at [365, 108] on button "×" at bounding box center [365, 108] width 4 height 6
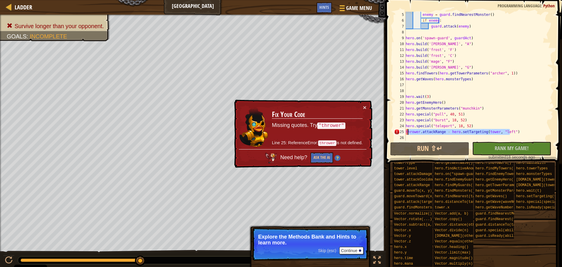
drag, startPoint x: 512, startPoint y: 133, endPoint x: 396, endPoint y: 129, distance: 115.1
click at [396, 129] on div "5 6 7 8 9 10 11 12 13 14 15 16 17 18 19 20 21 22 23 24 25 26 enemy = guard . fi…" at bounding box center [473, 76] width 160 height 129
type textarea "thrower.attackRange - hero.setTargeting(tower, "left")"
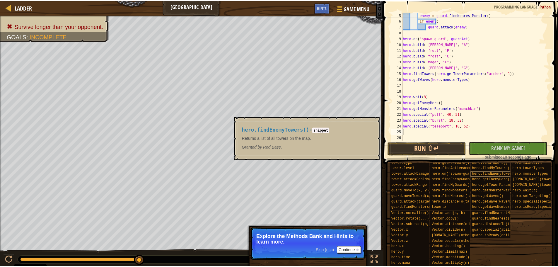
scroll to position [0, 0]
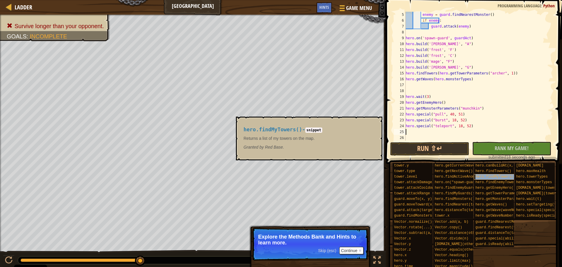
click at [499, 179] on div "hero.findMyTowers()" at bounding box center [502, 177] width 56 height 6
click at [498, 182] on span "hero.findEnemyTowers()" at bounding box center [498, 182] width 46 height 4
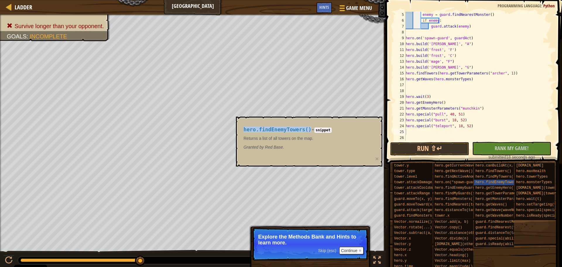
drag, startPoint x: 305, startPoint y: 129, endPoint x: 238, endPoint y: 129, distance: 67.6
click at [238, 129] on div "hero.findEnemyTowers() - snippet Returns a list of all towers on the map. Grant…" at bounding box center [309, 142] width 146 height 50
copy span "hero.findEnemyTowers()"
click at [413, 131] on div "enemy = guard . findNearestMonster ( ) if enemy : guard . attack ( enemy ) hero…" at bounding box center [477, 82] width 144 height 141
paste textarea "hero.findEnemyTowers()"
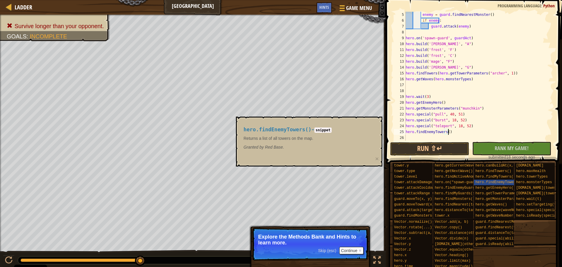
click at [440, 131] on div "enemy = guard . findNearestMonster ( ) if enemy : guard . attack ( enemy ) hero…" at bounding box center [477, 82] width 144 height 141
click at [442, 133] on div "enemy = guard . findNearestMonster ( ) if enemy : guard . attack ( enemy ) hero…" at bounding box center [477, 82] width 144 height 141
click at [448, 133] on div "enemy = guard . findNearestMonster ( ) if enemy : guard . attack ( enemy ) hero…" at bounding box center [477, 82] width 144 height 141
type textarea "hero.findEnemyTower"
click at [446, 136] on div "hero.findEnemyTower s() press enter" at bounding box center [460, 145] width 111 height 21
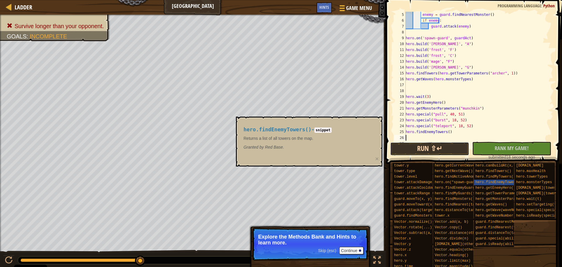
click at [437, 144] on button "Run ⇧↵" at bounding box center [429, 148] width 79 height 13
click at [376, 160] on button "×" at bounding box center [377, 158] width 4 height 6
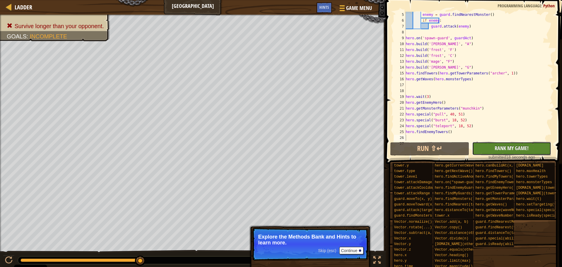
click at [535, 146] on button "No New Code to Rank Rank My Game! Submitting... Submitted for Ranking Failed to…" at bounding box center [511, 148] width 79 height 13
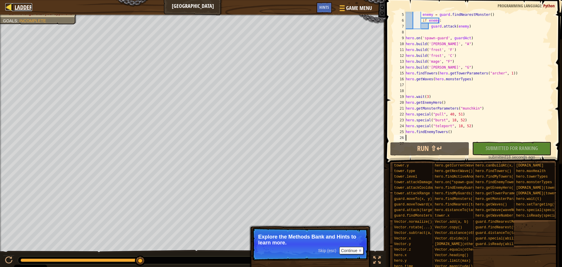
click at [18, 7] on span "Ladder" at bounding box center [24, 7] width 18 height 8
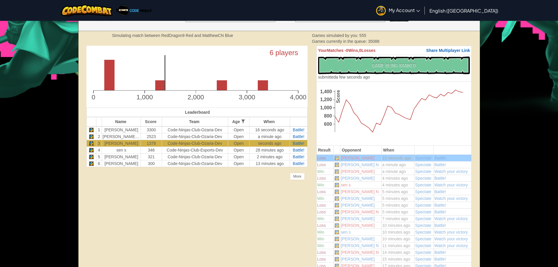
scroll to position [138, 0]
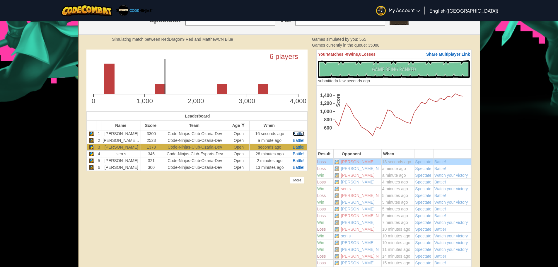
click at [297, 133] on span "Battle!" at bounding box center [299, 133] width 12 height 5
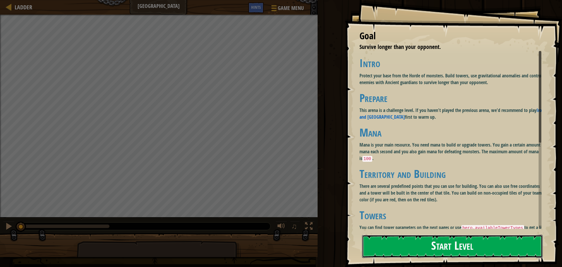
click at [393, 238] on button "Start Level" at bounding box center [452, 246] width 181 height 23
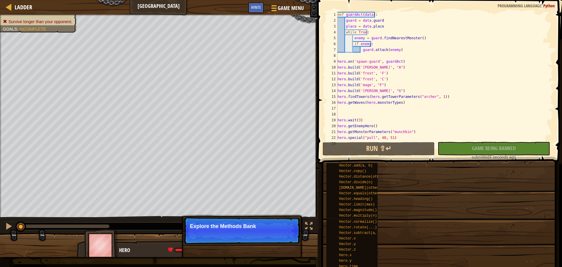
scroll to position [29, 0]
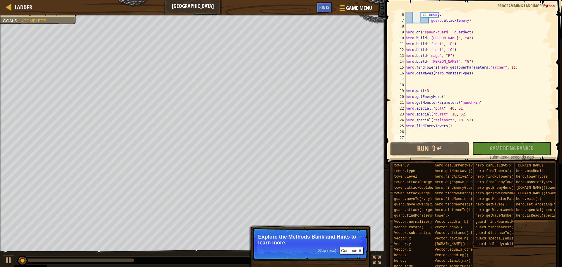
click at [401, 156] on div "Run ⇧↵ No New Code to Rank Rank My Game! Submitting... Submitted for Ranking Fa…" at bounding box center [472, 151] width 164 height 18
click at [406, 145] on button "Run ⇧↵" at bounding box center [429, 148] width 79 height 13
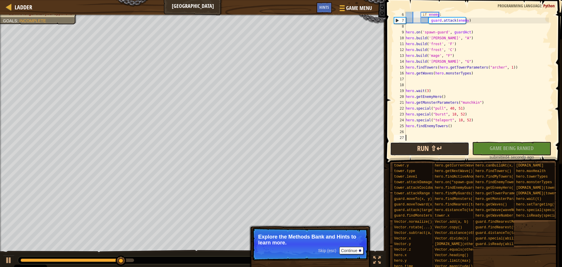
click at [401, 147] on button "Run ⇧↵" at bounding box center [429, 148] width 79 height 13
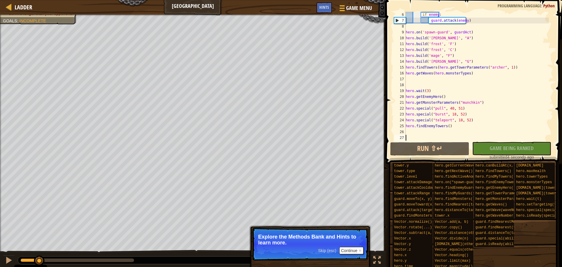
drag, startPoint x: 126, startPoint y: 257, endPoint x: 16, endPoint y: 253, distance: 110.2
click at [19, 252] on div "♫" at bounding box center [193, 259] width 386 height 18
click at [415, 134] on div "if enemy : guard . attack ( enemy ) hero . on ( 'spawn-guard' , guardAct ) hero…" at bounding box center [477, 82] width 144 height 141
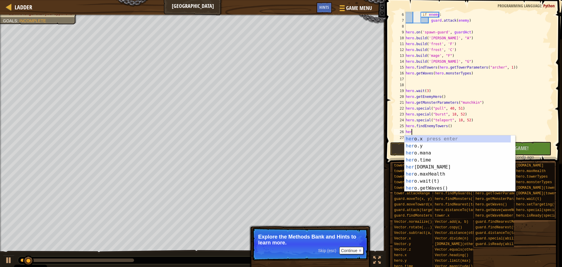
scroll to position [2, 4]
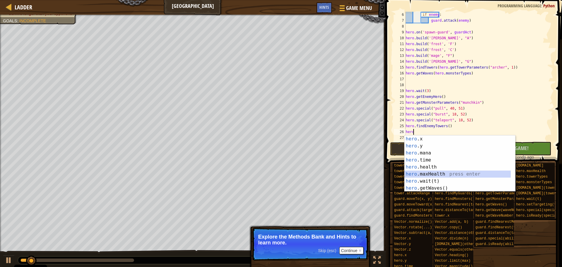
click at [457, 173] on div "hero .x press enter hero .y press enter hero .mana press enter hero .time press…" at bounding box center [458, 170] width 106 height 70
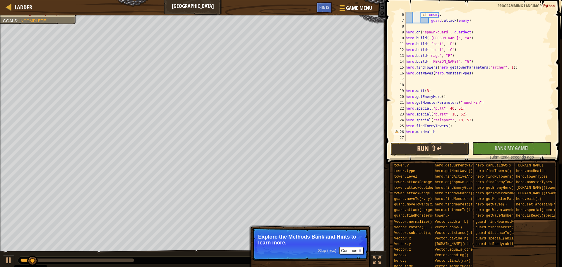
drag, startPoint x: 404, startPoint y: 142, endPoint x: 401, endPoint y: 145, distance: 4.4
click at [403, 142] on button "Run ⇧↵" at bounding box center [429, 148] width 79 height 13
click at [401, 145] on button "Running" at bounding box center [429, 148] width 79 height 13
click at [401, 146] on button "Running" at bounding box center [429, 148] width 79 height 13
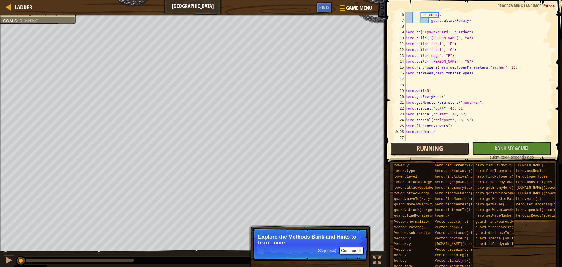
click at [401, 146] on button "Running" at bounding box center [429, 148] width 79 height 13
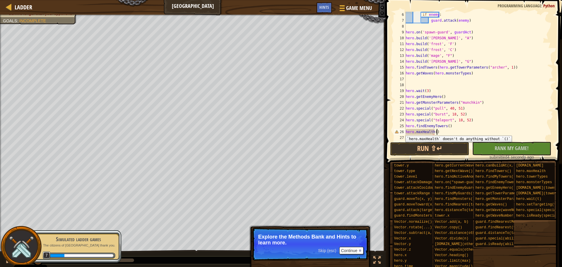
scroll to position [2, 18]
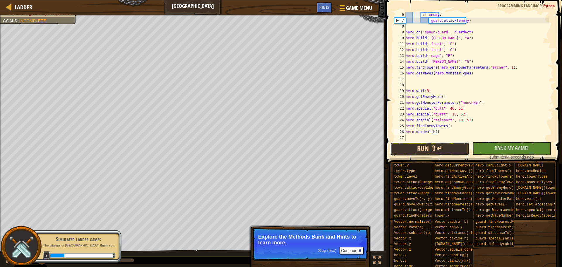
click at [428, 145] on button "Run ⇧↵" at bounding box center [429, 148] width 79 height 13
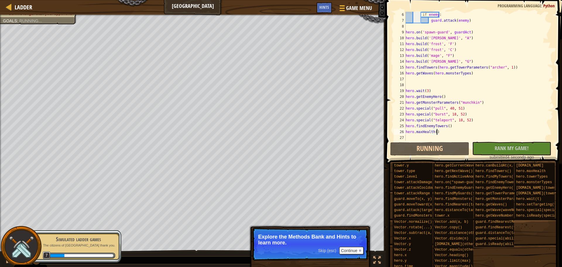
click at [437, 131] on div "if enemy : guard . attack ( enemy ) hero . on ( 'spawn-guard' , guardAct ) hero…" at bounding box center [477, 82] width 144 height 141
click at [436, 131] on div "if enemy : guard . attack ( enemy ) hero . on ( 'spawn-guard' , guardAct ) hero…" at bounding box center [477, 76] width 144 height 129
click at [440, 133] on div "if enemy : guard . attack ( enemy ) hero . on ( 'spawn-guard' , guardAct ) hero…" at bounding box center [477, 82] width 144 height 141
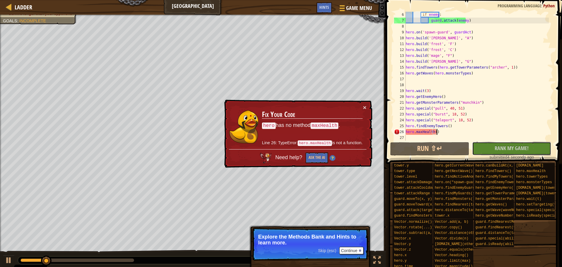
click at [517, 146] on span "Rank My Game!" at bounding box center [512, 147] width 34 height 7
click at [365, 109] on button "×" at bounding box center [365, 107] width 4 height 6
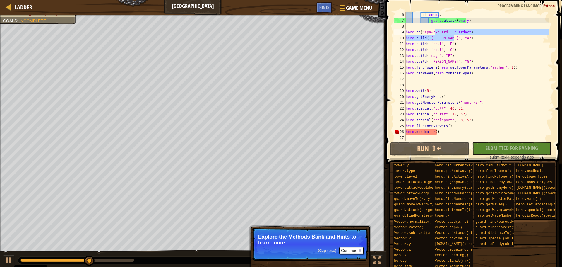
drag, startPoint x: 473, startPoint y: 37, endPoint x: 473, endPoint y: 31, distance: 5.9
click at [473, 31] on div "if enemy : guard . attack ( enemy ) hero . on ( 'spawn-guard' , guardAct ) hero…" at bounding box center [477, 82] width 144 height 141
click at [473, 31] on div "if enemy : guard . attack ( enemy ) hero . on ( 'spawn-guard' , guardAct ) hero…" at bounding box center [477, 76] width 144 height 129
drag, startPoint x: 476, startPoint y: 33, endPoint x: 464, endPoint y: 32, distance: 12.6
click at [464, 32] on div "if enemy : guard . attack ( enemy ) hero . on ( 'spawn-guard' , guardAct ) hero…" at bounding box center [477, 82] width 144 height 141
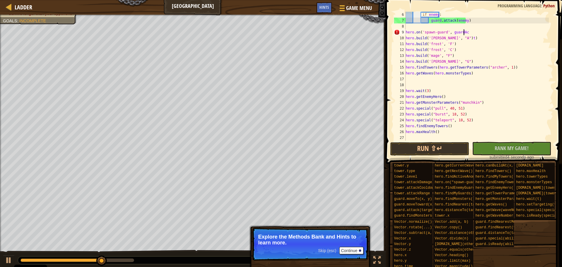
click at [473, 33] on div "if enemy : guard . attack ( enemy ) hero . on ( 'spawn-guard' , guardAc hero . …" at bounding box center [477, 82] width 144 height 141
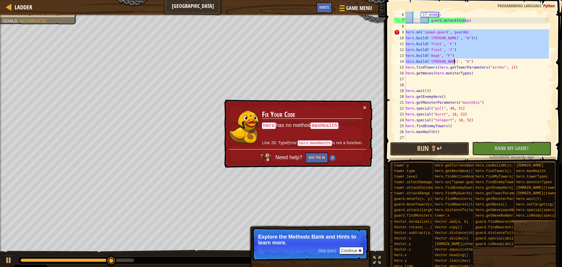
drag, startPoint x: 406, startPoint y: 32, endPoint x: 519, endPoint y: 62, distance: 116.6
click at [519, 62] on div "if enemy : guard . attack ( enemy ) hero . on ( 'spawn-guard' , guardAc hero . …" at bounding box center [477, 82] width 144 height 141
type textarea "hero.build('mage', "F") hero.build('archer', "G")"
click at [414, 137] on div "if enemy : guard . attack ( enemy ) hero . on ( 'spawn-guard' , guardAc hero . …" at bounding box center [477, 82] width 144 height 141
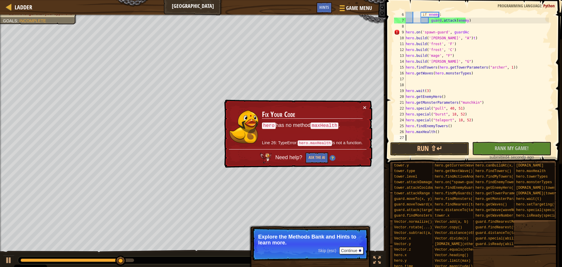
paste textarea "hero.build('archer', "G")"
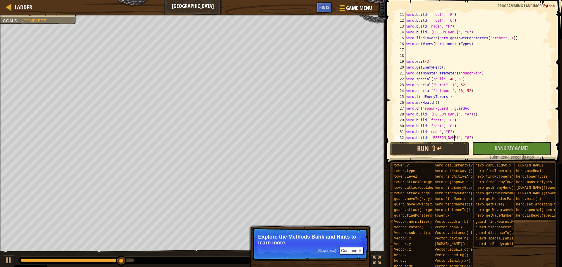
scroll to position [59, 0]
click at [444, 150] on button "Run ⇧↵" at bounding box center [429, 148] width 79 height 13
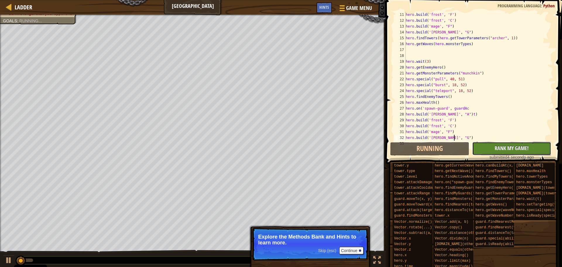
click at [511, 150] on span "Rank My Game!" at bounding box center [512, 147] width 34 height 7
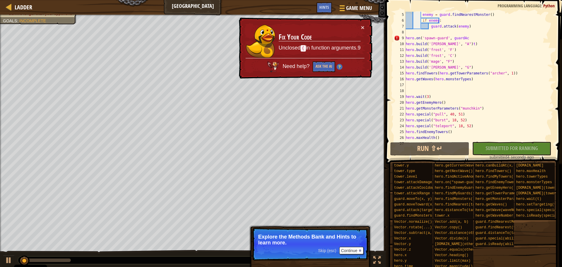
scroll to position [6, 0]
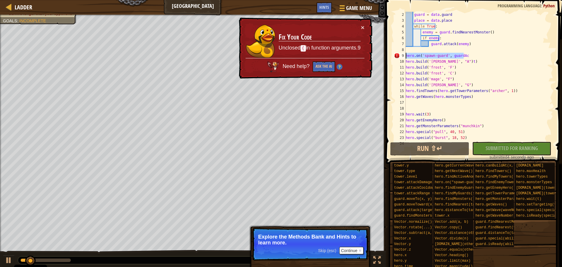
drag, startPoint x: 472, startPoint y: 58, endPoint x: 399, endPoint y: 55, distance: 73.0
click at [399, 55] on div "hero.build('archer', "G") 2 3 4 5 6 7 8 9 10 11 12 13 14 15 16 17 18 19 20 21 2…" at bounding box center [473, 76] width 160 height 129
click at [401, 55] on div "9" at bounding box center [400, 56] width 12 height 6
click at [474, 55] on div "guard = data . guard place = data . place while True : enemy = guard . findNear…" at bounding box center [477, 82] width 144 height 141
click at [422, 55] on div "guard = data . guard place = data . place while True : enemy = guard . findNear…" at bounding box center [477, 82] width 144 height 141
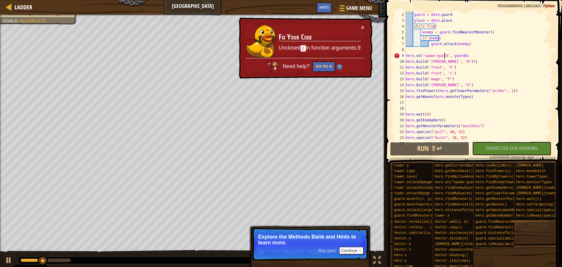
click at [445, 56] on div "guard = data . guard place = data . place while True : enemy = guard . findNear…" at bounding box center [477, 82] width 144 height 141
click at [446, 55] on div "guard = data . guard place = data . place while True : enemy = guard . findNear…" at bounding box center [477, 82] width 144 height 141
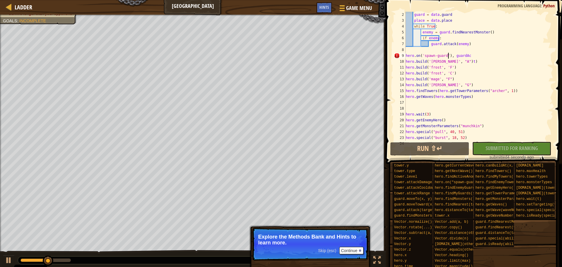
scroll to position [2, 25]
click at [459, 145] on button "Run ⇧↵" at bounding box center [429, 148] width 79 height 13
click at [496, 146] on span "Rank My Game!" at bounding box center [512, 147] width 34 height 7
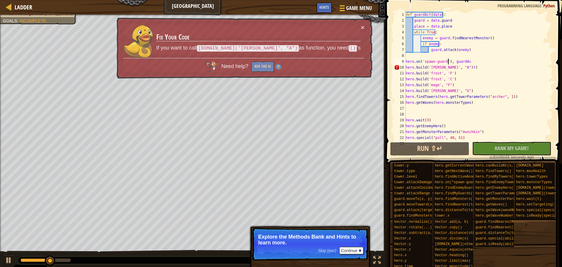
scroll to position [0, 0]
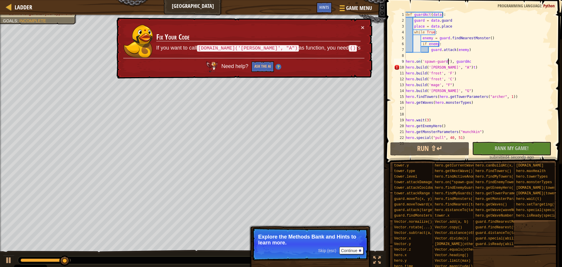
click at [465, 67] on div "def guardAct ( data ) : guard = data . guard place = data . place while True : …" at bounding box center [477, 82] width 144 height 141
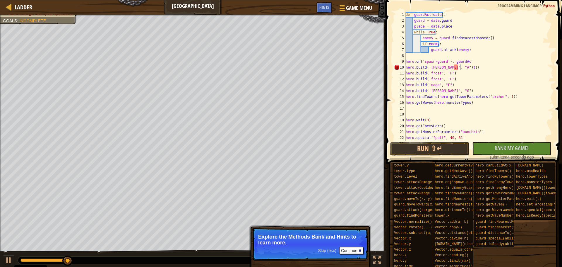
scroll to position [2, 32]
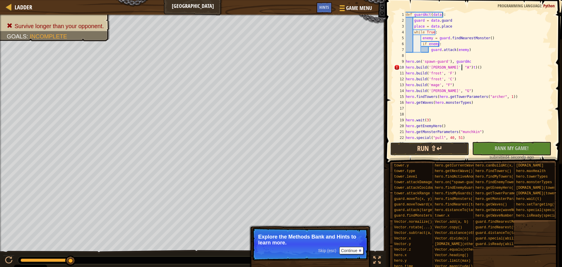
click at [428, 149] on button "Run ⇧↵" at bounding box center [429, 148] width 79 height 13
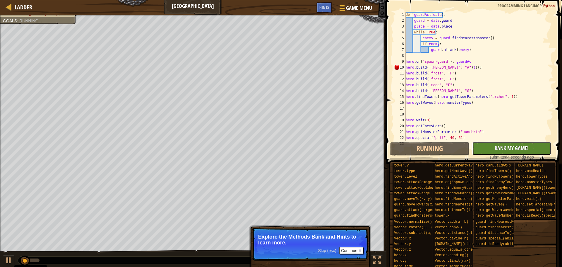
click at [488, 146] on button "No New Code to Rank Rank My Game! Submitting... Submitted for Ranking Failed to…" at bounding box center [511, 148] width 79 height 13
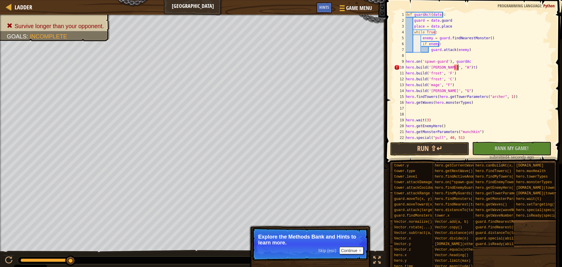
scroll to position [2, 30]
click at [434, 151] on button "Run ⇧↵" at bounding box center [429, 148] width 79 height 13
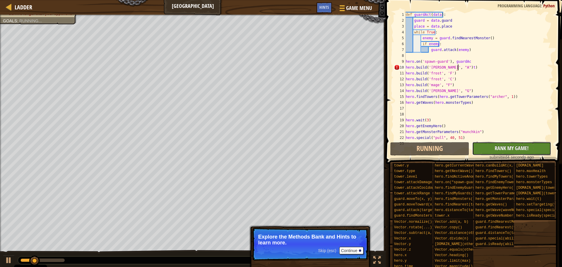
click at [493, 147] on button "No New Code to Rank Rank My Game! Submitting... Submitted for Ranking Failed to…" at bounding box center [511, 148] width 79 height 13
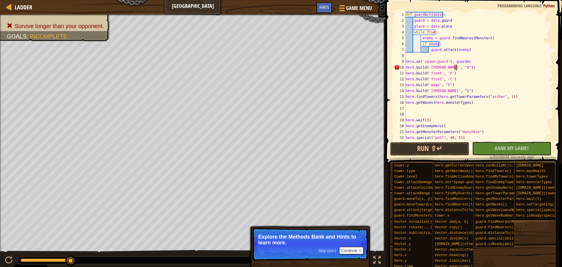
scroll to position [2, 29]
click at [435, 147] on button "Run ⇧↵" at bounding box center [429, 148] width 79 height 13
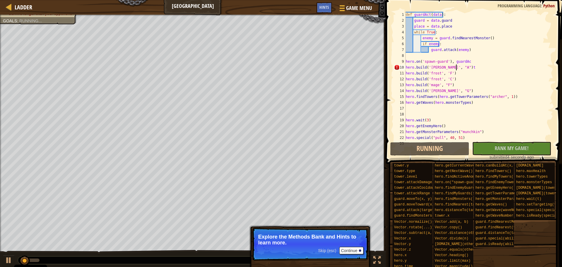
click at [461, 69] on div "def guardAct ( data ) : guard = data . guard place = data . place while True : …" at bounding box center [477, 82] width 144 height 141
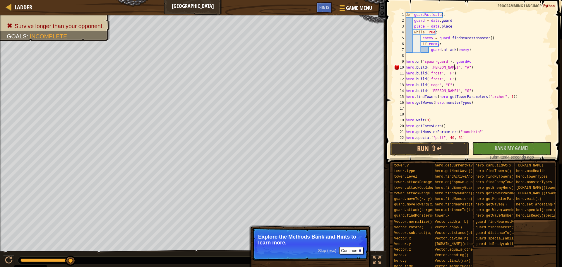
scroll to position [2, 28]
click at [430, 149] on button "Run ⇧↵" at bounding box center [429, 148] width 79 height 13
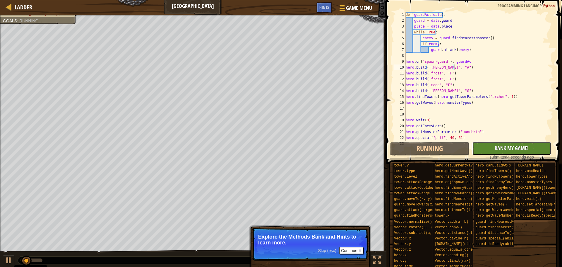
click at [504, 148] on span "Rank My Game!" at bounding box center [512, 147] width 34 height 7
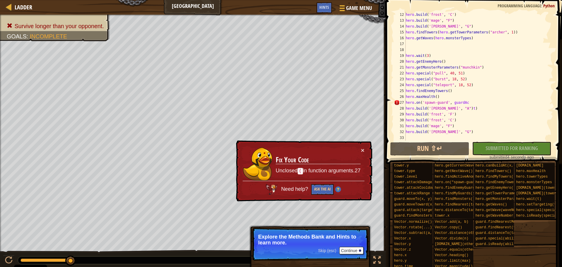
scroll to position [64, 0]
click at [446, 101] on div "hero . build ( 'frost' , 'C' ) hero . build ( 'mage' , "F" ) hero . build ( 'ar…" at bounding box center [477, 82] width 144 height 141
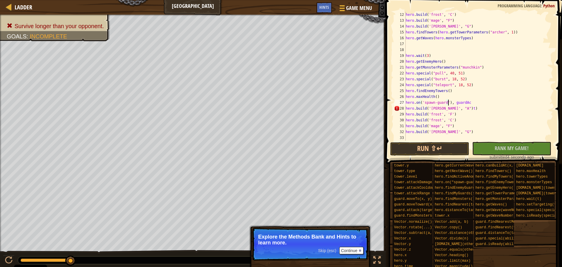
click at [445, 110] on div "hero . build ( 'frost' , 'C' ) hero . build ( 'mage' , "F" ) hero . build ( 'ar…" at bounding box center [477, 82] width 144 height 141
click at [442, 108] on div "hero . build ( 'frost' , 'C' ) hero . build ( 'mage' , "F" ) hero . build ( 'ar…" at bounding box center [477, 82] width 144 height 141
click at [439, 114] on div "hero . build ( 'frost' , 'C' ) hero . build ( 'mage' , "F" ) hero . build ( 'ar…" at bounding box center [477, 82] width 144 height 141
click at [441, 114] on div "hero . build ( 'frost' , 'C' ) hero . build ( 'mage' , "F" ) hero . build ( 'ar…" at bounding box center [477, 82] width 144 height 141
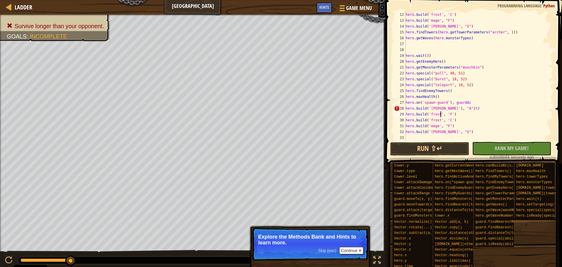
scroll to position [2, 22]
click at [444, 144] on button "Run ⇧↵" at bounding box center [429, 148] width 79 height 13
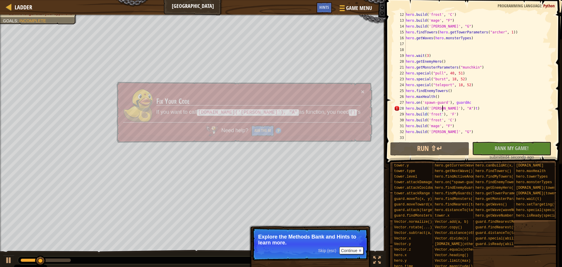
click at [443, 110] on div "hero . build ( 'frost' , 'C' ) hero . build ( 'mage' , "F" ) hero . build ( 'ar…" at bounding box center [477, 82] width 144 height 141
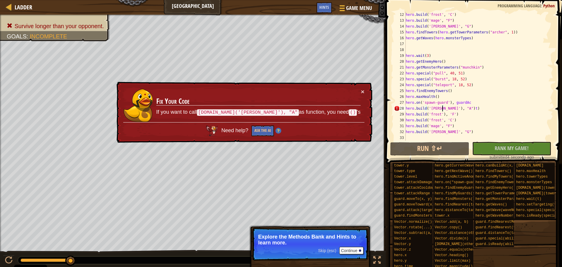
click at [460, 108] on div "hero . build ( 'frost' , 'C' ) hero . build ( 'mage' , "F" ) hero . build ( 'ar…" at bounding box center [477, 82] width 144 height 141
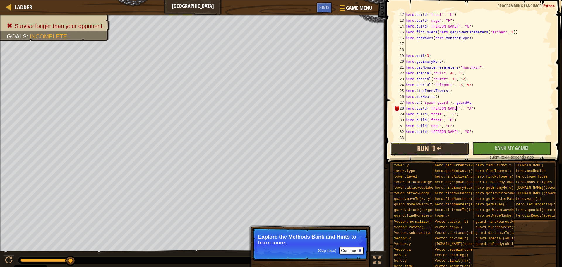
click at [454, 147] on button "Run ⇧↵" at bounding box center [429, 148] width 79 height 13
click at [442, 148] on button "Run ⇧↵" at bounding box center [429, 148] width 79 height 13
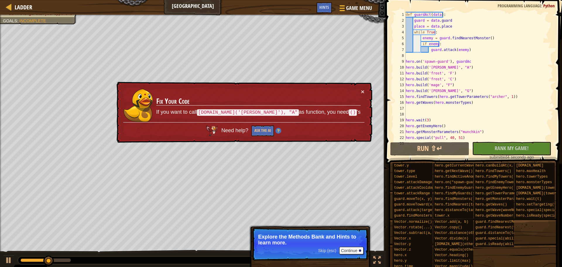
scroll to position [0, 0]
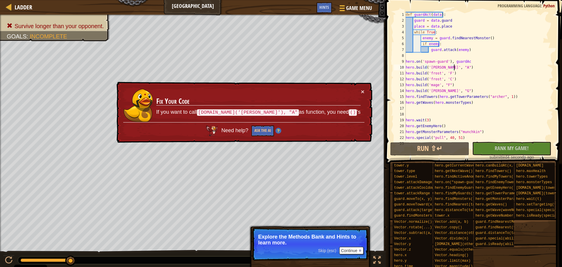
drag, startPoint x: 457, startPoint y: 65, endPoint x: 464, endPoint y: 66, distance: 7.5
click at [464, 66] on div "def guardAct ( data ) : guard = data . guard place = data . place while True : …" at bounding box center [477, 82] width 144 height 141
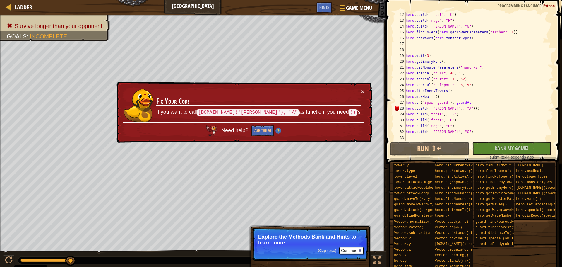
click at [465, 108] on div "hero . build ( 'frost' , 'C' ) hero . build ( 'mage' , "F" ) hero . build ( 'ar…" at bounding box center [477, 82] width 144 height 141
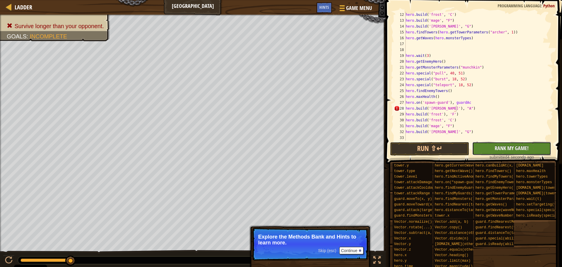
click at [483, 143] on button "No New Code to Rank Rank My Game! Submitting... Submitted for Ranking Failed to…" at bounding box center [511, 148] width 79 height 13
click at [456, 145] on button "Run ⇧↵" at bounding box center [429, 148] width 79 height 13
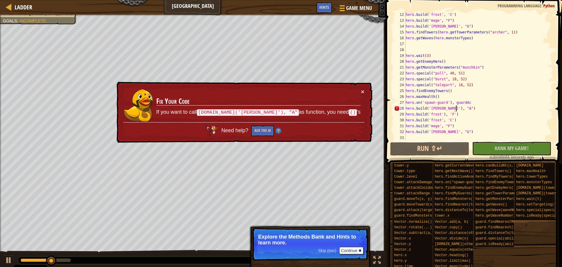
click at [440, 118] on div "hero . build ( 'frost' , 'C' ) hero . build ( 'mage' , "F" ) hero . build ( 'ar…" at bounding box center [477, 82] width 144 height 141
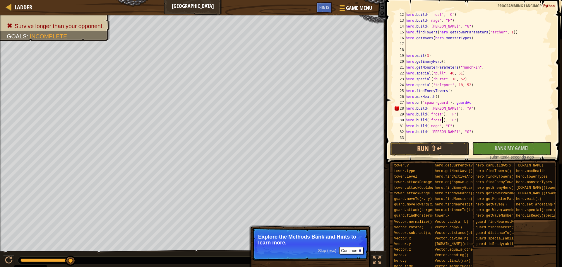
scroll to position [2, 22]
click at [438, 125] on div "hero . build ( 'frost' , 'C' ) hero . build ( 'mage' , "F" ) hero . build ( 'ar…" at bounding box center [477, 82] width 144 height 141
click at [442, 132] on div "hero . build ( 'frost' , 'C' ) hero . build ( 'mage' , "F" ) hero . build ( 'ar…" at bounding box center [477, 82] width 144 height 141
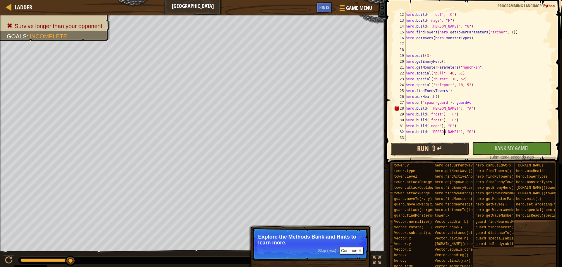
click at [448, 145] on button "Run ⇧↵" at bounding box center [429, 148] width 79 height 13
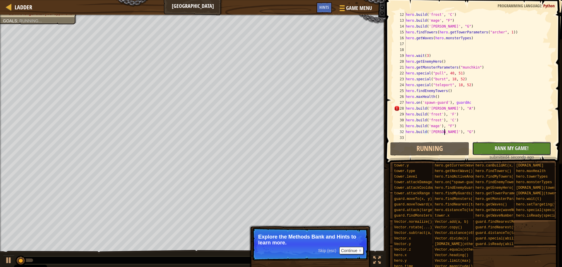
click at [479, 146] on button "No New Code to Rank Rank My Game! Submitting... Submitted for Ranking Failed to…" at bounding box center [511, 148] width 79 height 13
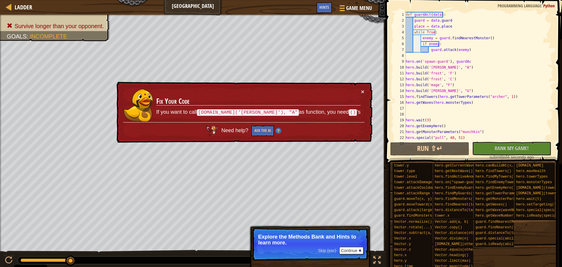
scroll to position [0, 0]
drag, startPoint x: 455, startPoint y: 66, endPoint x: 399, endPoint y: 66, distance: 56.5
click at [399, 66] on div "hero.build('archer'), "G") 1 2 3 4 5 6 7 8 9 10 11 12 13 14 15 16 17 18 19 20 2…" at bounding box center [473, 76] width 160 height 129
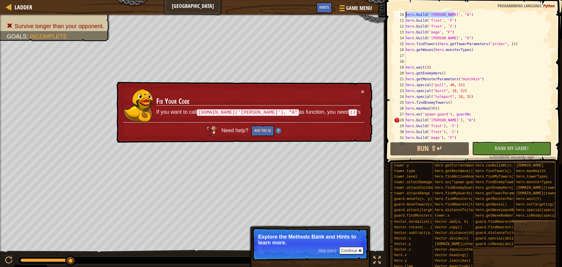
scroll to position [64, 0]
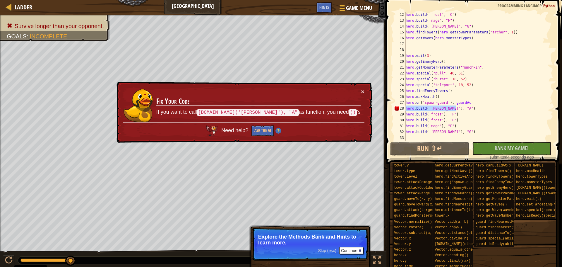
drag, startPoint x: 461, startPoint y: 109, endPoint x: 402, endPoint y: 107, distance: 59.5
click at [402, 107] on div "hero.build('cannon', "A") 12 13 14 15 16 17 18 19 20 21 22 23 24 25 26 27 28 29…" at bounding box center [473, 76] width 160 height 129
paste textarea
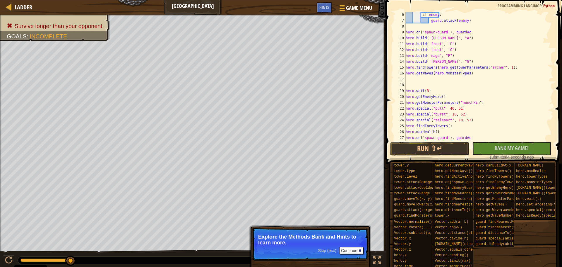
scroll to position [0, 0]
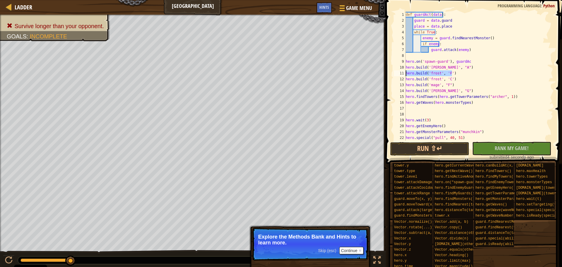
drag, startPoint x: 454, startPoint y: 73, endPoint x: 404, endPoint y: 74, distance: 50.1
click at [404, 74] on div "hero.build('cannon', "A") 1 2 3 4 5 6 7 8 9 10 11 12 13 14 15 16 17 18 19 20 21…" at bounding box center [473, 76] width 160 height 129
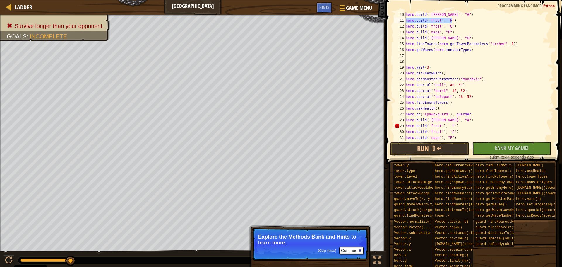
scroll to position [64, 0]
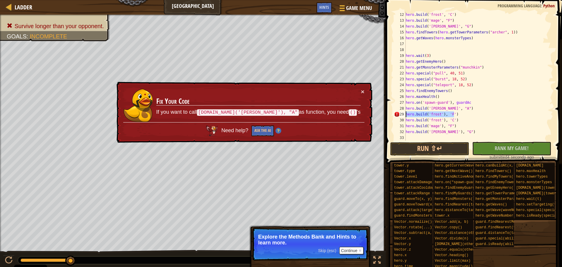
drag, startPoint x: 454, startPoint y: 115, endPoint x: 405, endPoint y: 114, distance: 49.2
click at [405, 114] on div "hero.build('frost', 'F') 12 13 14 15 16 17 18 19 20 21 22 23 24 25 26 27 28 29 …" at bounding box center [473, 76] width 160 height 129
type textarea "hero.build('frost'), 'F')"
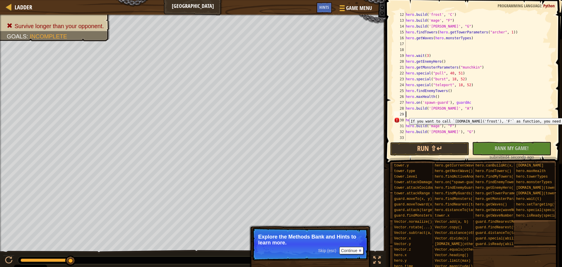
paste textarea "hero.build('frost', 'F')"
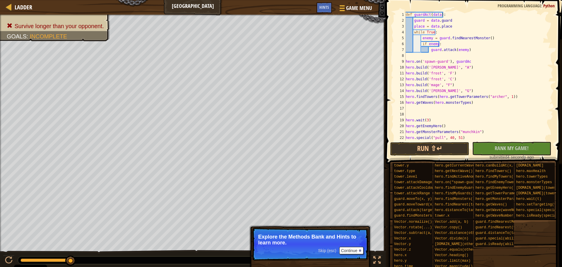
scroll to position [0, 0]
drag, startPoint x: 455, startPoint y: 78, endPoint x: 403, endPoint y: 78, distance: 51.8
click at [403, 78] on div "hero.build('frost', 'F') 1 2 3 4 5 6 7 8 9 10 11 12 13 14 15 16 17 18 19 20 21 …" at bounding box center [473, 76] width 160 height 129
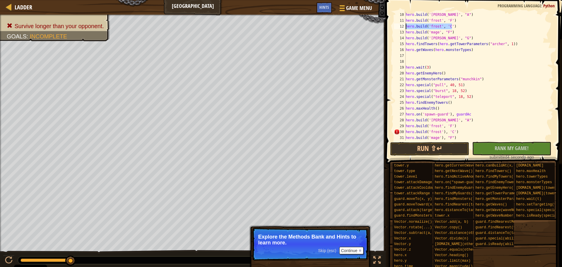
scroll to position [64, 0]
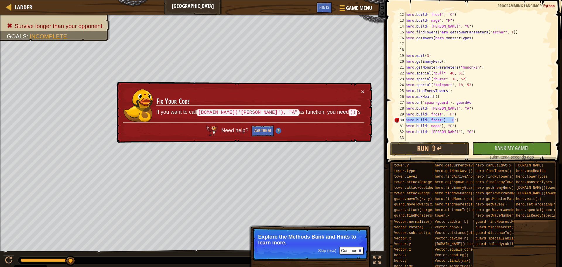
drag, startPoint x: 455, startPoint y: 121, endPoint x: 385, endPoint y: 118, distance: 69.7
click at [385, 118] on div "hero.build('frost', 'C') 12 13 14 15 16 17 18 19 20 21 22 23 24 25 26 27 28 29 …" at bounding box center [473, 93] width 178 height 181
paste textarea
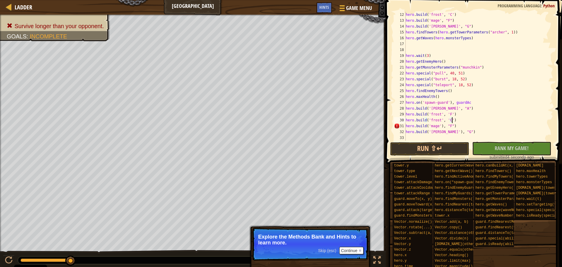
scroll to position [0, 0]
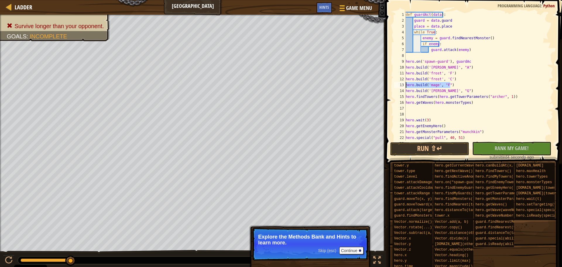
drag, startPoint x: 452, startPoint y: 82, endPoint x: 399, endPoint y: 87, distance: 52.9
click at [399, 87] on div "hero.build('frost', 'C') 1 2 3 4 5 6 7 8 9 10 11 12 13 14 15 16 17 18 19 20 21 …" at bounding box center [473, 76] width 160 height 129
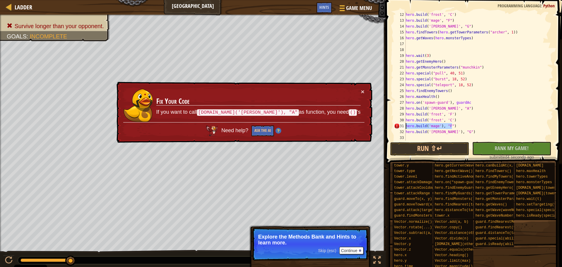
drag, startPoint x: 452, startPoint y: 126, endPoint x: 401, endPoint y: 126, distance: 50.7
click at [401, 126] on div "hero.build('mage', "F") 12 13 14 15 16 17 18 19 20 21 22 23 24 25 26 27 28 29 3…" at bounding box center [473, 76] width 160 height 129
paste textarea
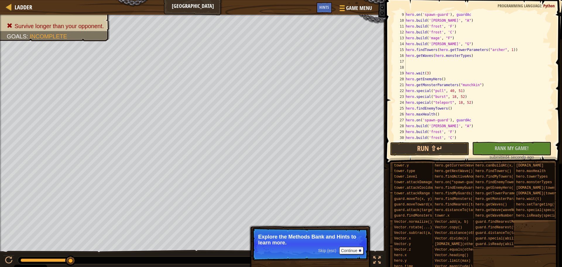
scroll to position [0, 0]
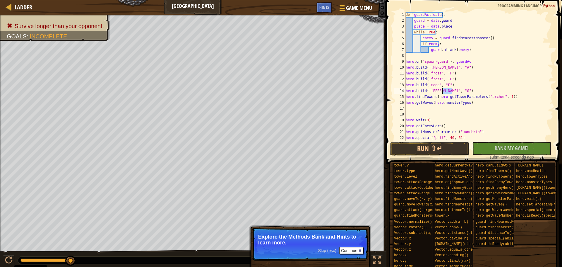
drag, startPoint x: 453, startPoint y: 89, endPoint x: 447, endPoint y: 89, distance: 6.4
click at [447, 89] on div "def guardAct ( data ) : guard = data . guard place = data . place while True : …" at bounding box center [477, 82] width 144 height 141
drag, startPoint x: 458, startPoint y: 90, endPoint x: 395, endPoint y: 90, distance: 62.4
click at [395, 90] on div "hero.build('archer', "G") 1 2 3 4 5 6 7 8 9 10 11 12 13 14 15 16 17 18 19 20 21…" at bounding box center [473, 76] width 160 height 129
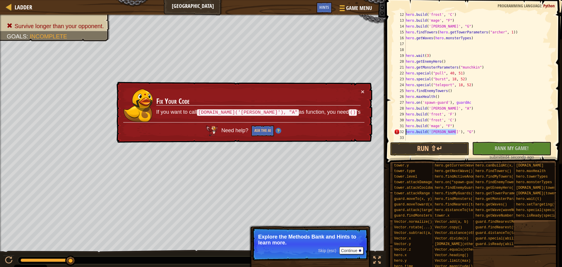
drag, startPoint x: 459, startPoint y: 129, endPoint x: 402, endPoint y: 131, distance: 56.8
click at [402, 131] on div "hero.build('archer', "G") 12 13 14 15 16 17 18 19 20 21 22 23 24 25 26 27 28 29…" at bounding box center [473, 76] width 160 height 129
paste textarea
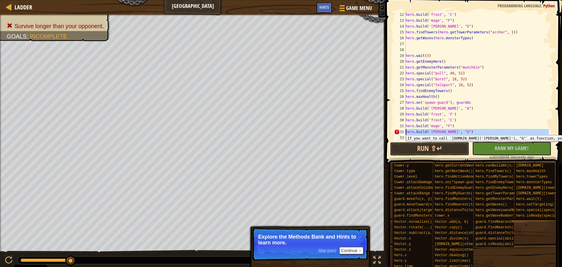
click at [402, 131] on div "32" at bounding box center [400, 132] width 12 height 6
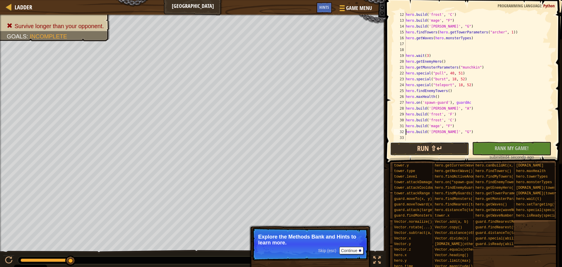
click at [420, 146] on button "Run ⇧↵" at bounding box center [429, 148] width 79 height 13
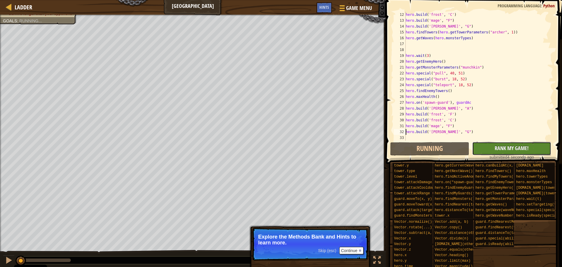
click at [485, 151] on button "No New Code to Rank Rank My Game! Submitting... Submitted for Ranking Failed to…" at bounding box center [511, 148] width 79 height 13
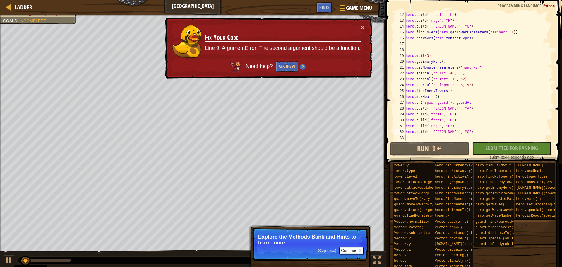
scroll to position [0, 0]
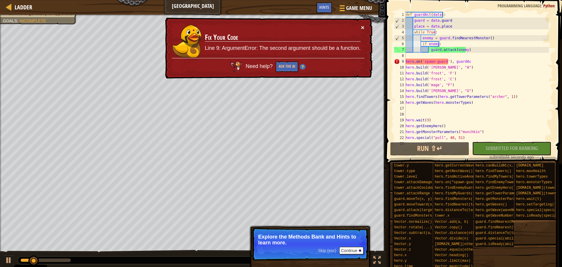
click at [363, 26] on button "×" at bounding box center [363, 27] width 4 height 6
click at [476, 61] on div "def guardAct ( data ) : guard = data . guard place = data . place while True : …" at bounding box center [477, 82] width 144 height 141
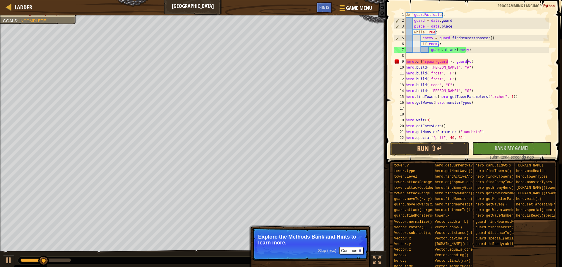
scroll to position [2, 37]
click at [435, 151] on button "Run ⇧↵" at bounding box center [429, 148] width 79 height 13
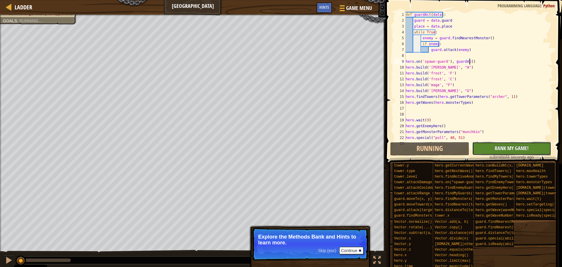
click at [504, 146] on span "Rank My Game!" at bounding box center [512, 147] width 34 height 7
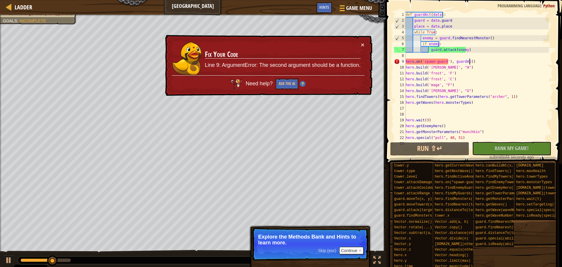
type textarea "hero.on('spawn-guard'), guardAc"
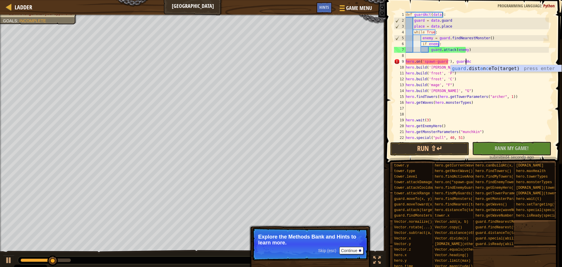
scroll to position [2, 35]
click at [509, 58] on div "def guardAct ( data ) : guard = data . guard place = data . place while True : …" at bounding box center [477, 82] width 144 height 141
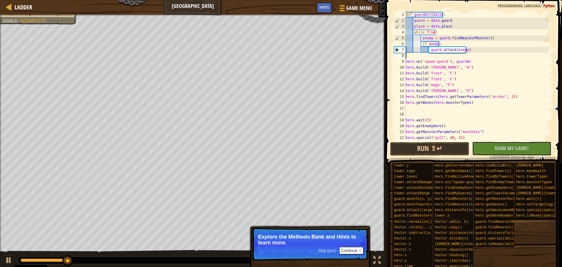
click at [490, 63] on div "def guardAct ( data ) : guard = data . guard place = data . place while True : …" at bounding box center [477, 82] width 144 height 141
drag, startPoint x: 490, startPoint y: 63, endPoint x: 474, endPoint y: 61, distance: 16.5
click at [474, 61] on div "def guardAct ( data ) : guard = data . guard place = data . place while True : …" at bounding box center [477, 82] width 144 height 141
click at [474, 61] on div "def guardAct ( data ) : guard = data . guard place = data . place while True : …" at bounding box center [477, 76] width 144 height 129
drag, startPoint x: 64, startPoint y: 260, endPoint x: 2, endPoint y: 252, distance: 61.7
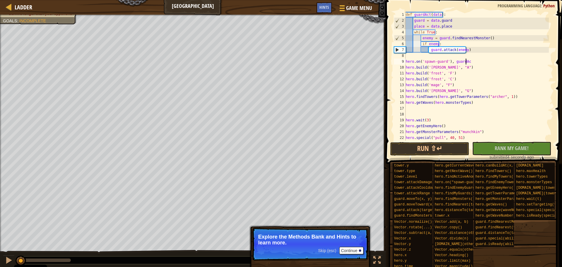
click at [2, 252] on div "♫" at bounding box center [193, 259] width 386 height 18
click at [4, 259] on button at bounding box center [9, 261] width 12 height 12
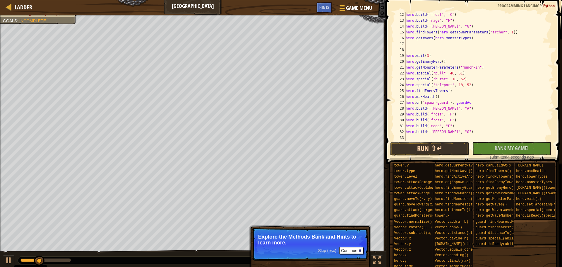
scroll to position [64, 0]
click at [514, 147] on span "Rank My Game!" at bounding box center [512, 147] width 34 height 7
click at [459, 150] on button "Run ⇧↵" at bounding box center [429, 148] width 79 height 13
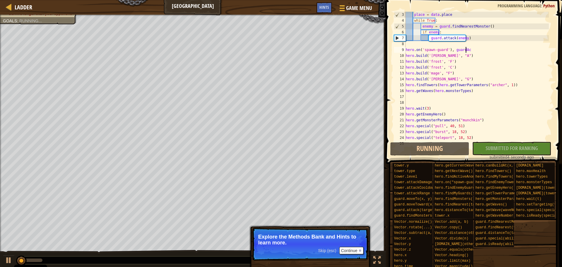
scroll to position [0, 0]
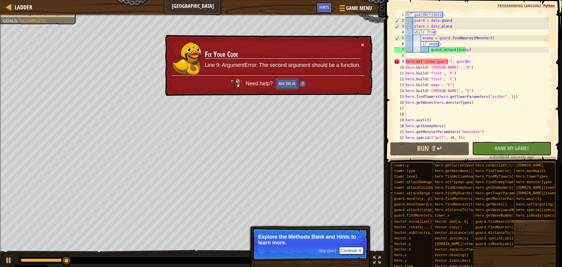
click at [288, 81] on button "Ask the AI" at bounding box center [287, 83] width 23 height 11
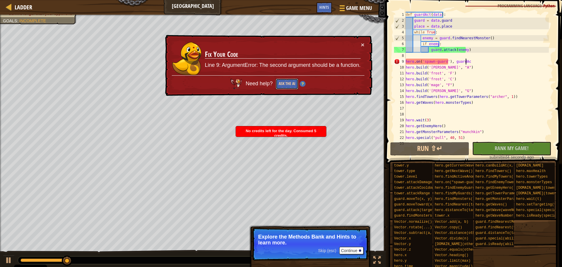
click at [288, 81] on button "Ask the AI" at bounding box center [287, 83] width 23 height 11
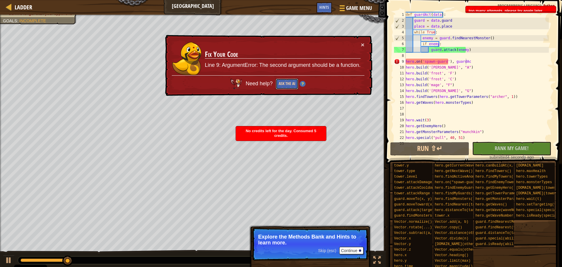
click at [288, 81] on button "Ask the AI" at bounding box center [287, 83] width 23 height 11
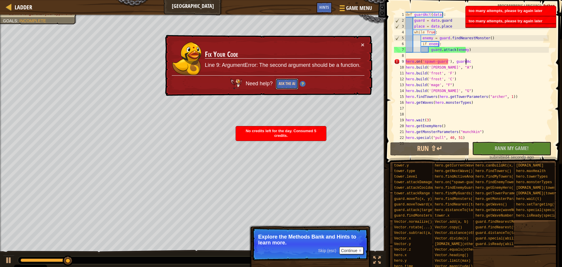
click at [288, 81] on button "Ask the AI" at bounding box center [287, 83] width 23 height 11
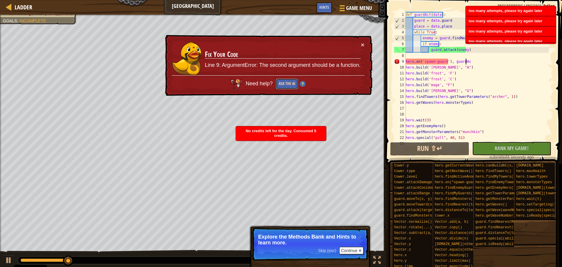
click at [288, 81] on button "Ask the AI" at bounding box center [287, 83] width 23 height 11
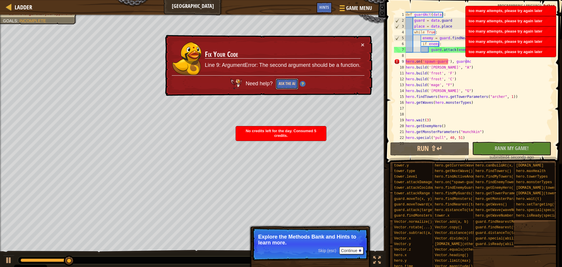
click at [286, 79] on button "Ask the AI" at bounding box center [287, 83] width 23 height 11
click at [285, 77] on div "Need help? Ask the AI" at bounding box center [268, 82] width 193 height 15
drag, startPoint x: 285, startPoint y: 77, endPoint x: 284, endPoint y: 80, distance: 3.7
click at [284, 78] on div "Need help? Ask the AI" at bounding box center [267, 81] width 193 height 17
click at [284, 80] on button "Ask the AI" at bounding box center [287, 83] width 23 height 11
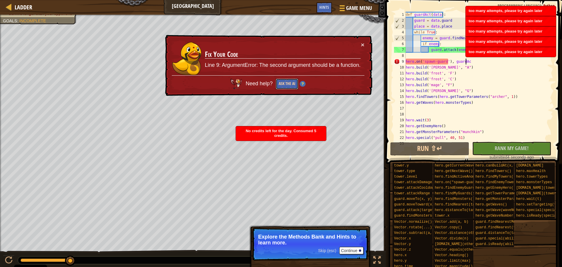
click at [284, 80] on button "Ask the AI" at bounding box center [287, 83] width 23 height 11
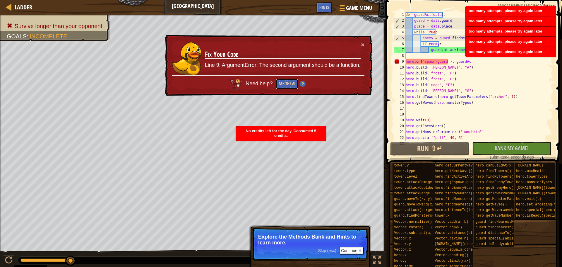
click at [284, 80] on button "Ask the AI" at bounding box center [287, 83] width 23 height 11
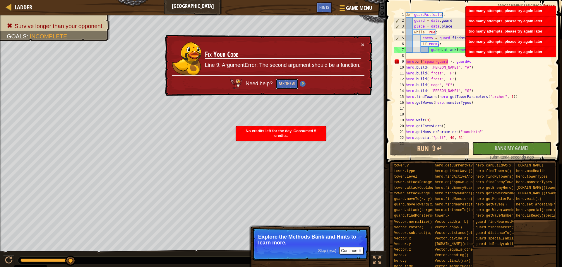
click at [284, 80] on button "Ask the AI" at bounding box center [287, 83] width 23 height 11
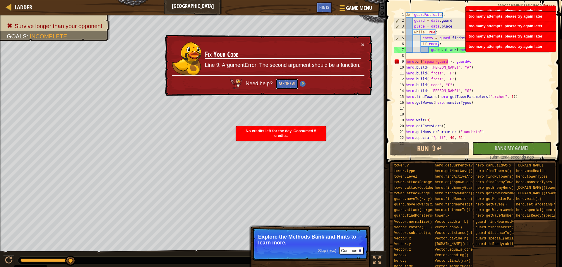
click at [284, 80] on button "Ask the AI" at bounding box center [287, 83] width 23 height 11
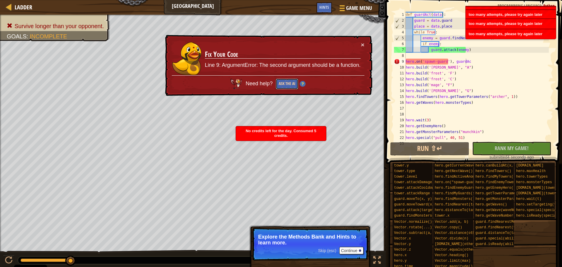
click at [284, 80] on button "Ask the AI" at bounding box center [287, 83] width 23 height 11
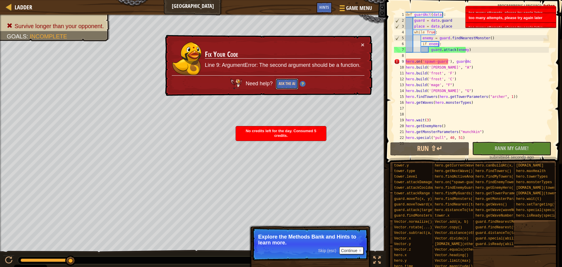
click at [284, 80] on button "Ask the AI" at bounding box center [287, 83] width 23 height 11
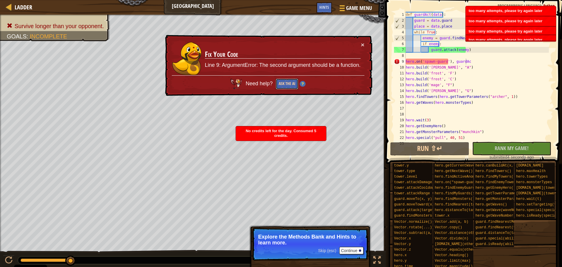
click at [284, 80] on button "Ask the AI" at bounding box center [287, 83] width 23 height 11
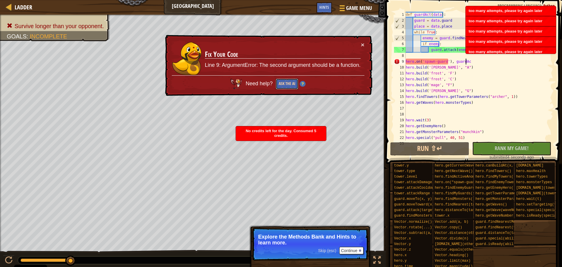
click at [284, 80] on button "Ask the AI" at bounding box center [287, 83] width 23 height 11
drag, startPoint x: 284, startPoint y: 80, endPoint x: 248, endPoint y: 96, distance: 38.9
click at [284, 81] on button "Ask the AI" at bounding box center [287, 83] width 23 height 11
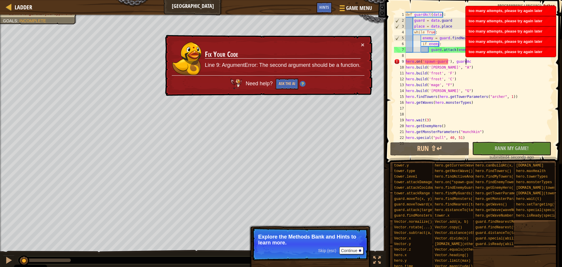
drag, startPoint x: 70, startPoint y: 258, endPoint x: 24, endPoint y: 253, distance: 45.9
click at [24, 253] on div "♫" at bounding box center [193, 259] width 386 height 18
click at [7, 258] on div at bounding box center [9, 260] width 8 height 8
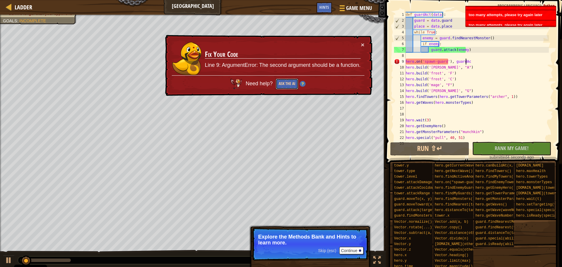
click at [285, 87] on button "Ask the AI" at bounding box center [287, 83] width 23 height 11
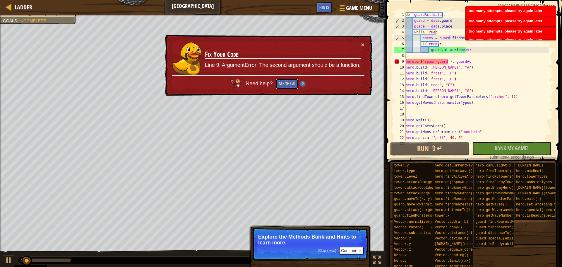
click at [285, 87] on button "Ask the AI" at bounding box center [287, 83] width 23 height 11
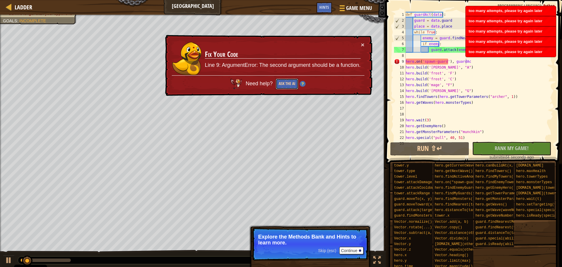
click at [285, 87] on button "Ask the AI" at bounding box center [287, 83] width 23 height 11
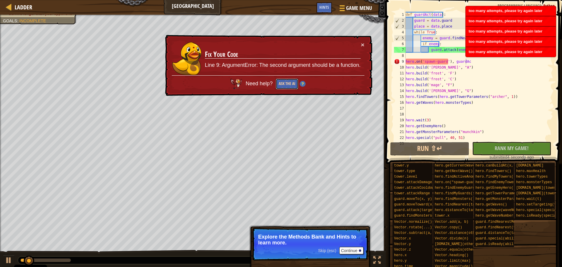
click at [285, 87] on button "Ask the AI" at bounding box center [287, 83] width 23 height 11
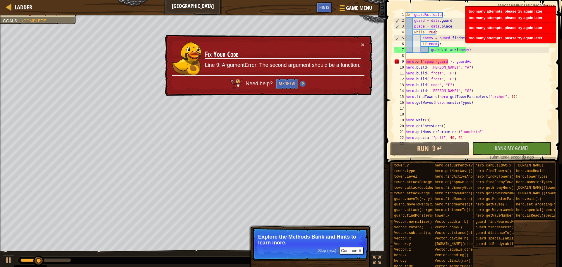
click at [434, 61] on div "def guardAct ( data ) : guard = data . guard place = data . place while True : …" at bounding box center [477, 82] width 144 height 141
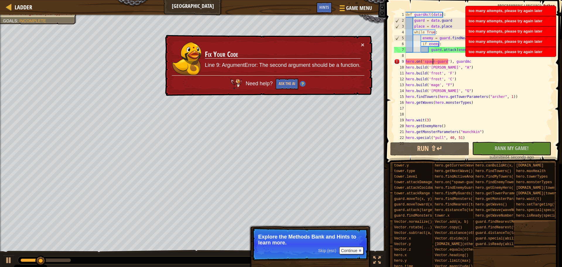
click at [435, 61] on div "def guardAct ( data ) : guard = data . guard place = data . place while True : …" at bounding box center [477, 82] width 144 height 141
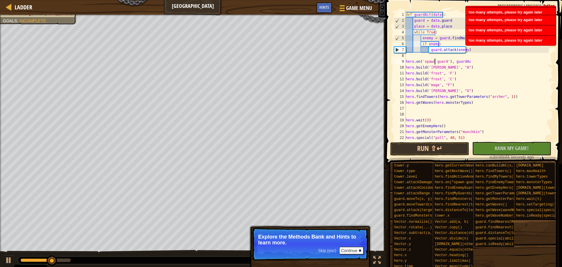
click at [487, 69] on div "def guardAct ( data ) : guard = data . guard place = data . place while True : …" at bounding box center [477, 82] width 144 height 141
type textarea "hero.build('cannon', "A")"
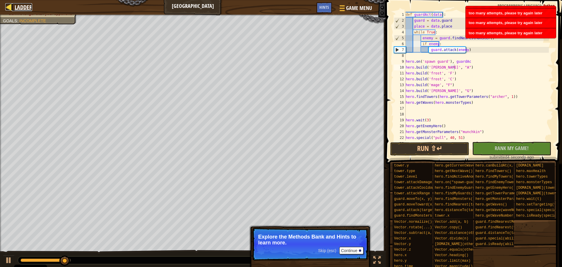
click at [10, 5] on div at bounding box center [8, 6] width 7 height 7
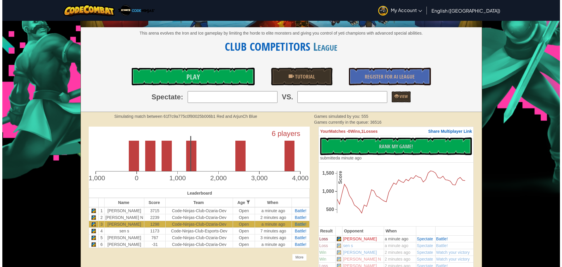
scroll to position [88, 0]
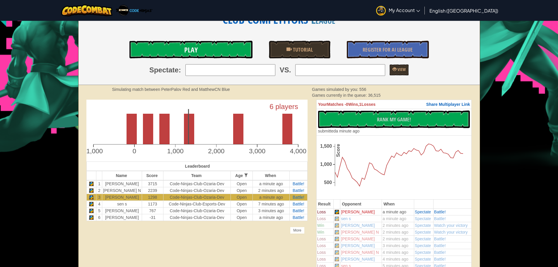
click at [148, 47] on link "Play" at bounding box center [190, 50] width 123 height 18
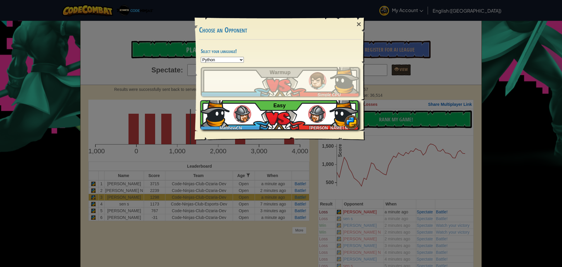
click at [270, 107] on div "MatthewCN Rumaan N Easy" at bounding box center [279, 114] width 159 height 29
